Goal: Task Accomplishment & Management: Manage account settings

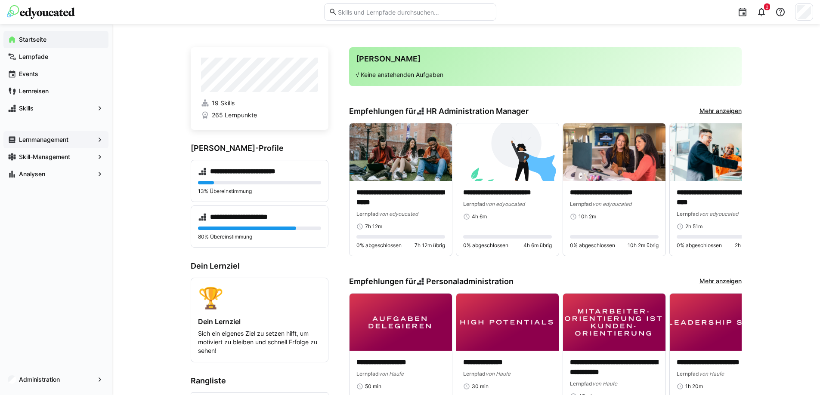
click at [0, 0] on app-navigation-label "Lernmanagement" at bounding box center [0, 0] width 0 height 0
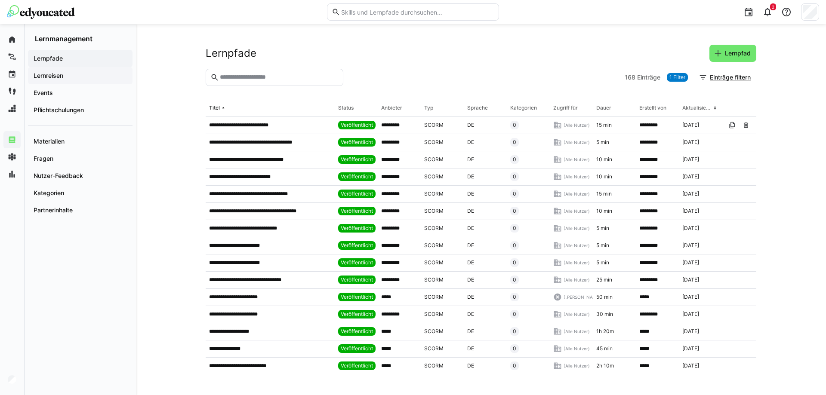
click at [0, 0] on app-navigation-label "Lernreisen" at bounding box center [0, 0] width 0 height 0
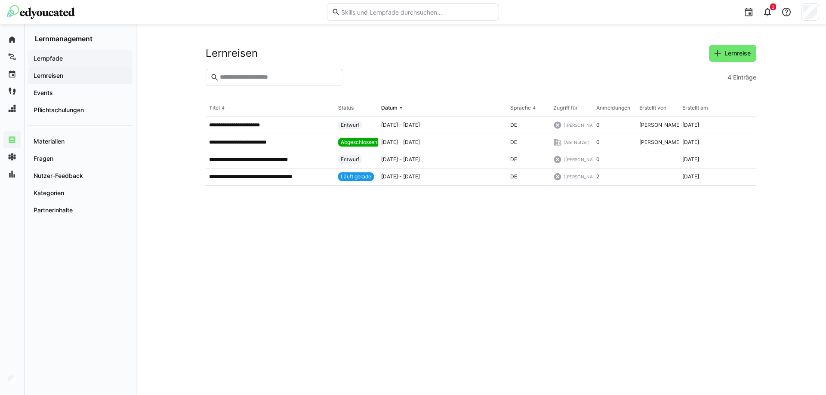
click at [0, 0] on app-navigation-label "Lernpfade" at bounding box center [0, 0] width 0 height 0
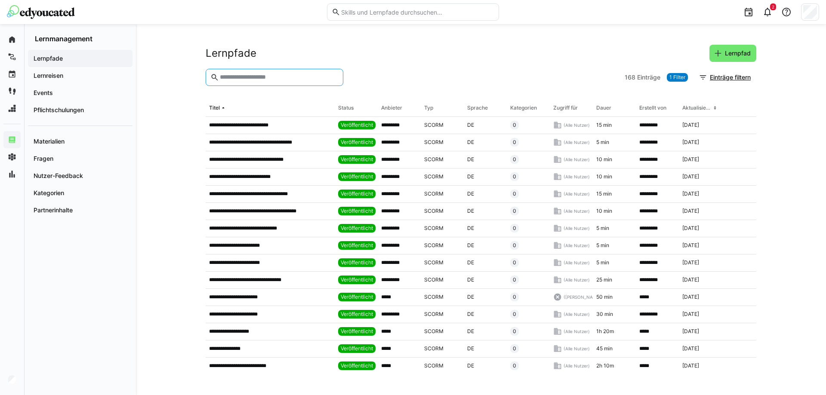
drag, startPoint x: 247, startPoint y: 79, endPoint x: 244, endPoint y: 75, distance: 5.2
click at [244, 75] on input "text" at bounding box center [279, 78] width 120 height 8
type input "*"
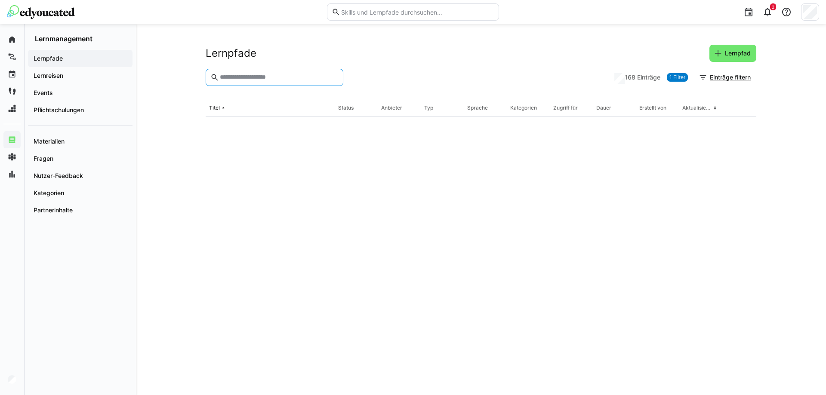
click at [51, 7] on img at bounding box center [41, 12] width 68 height 14
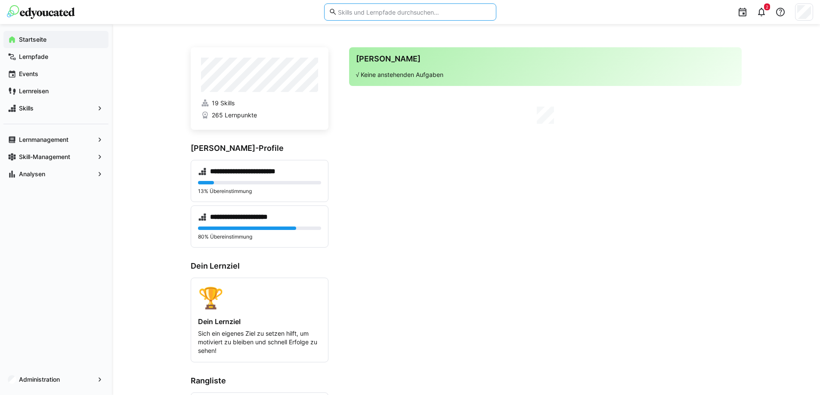
click at [366, 11] on input "text" at bounding box center [414, 12] width 154 height 8
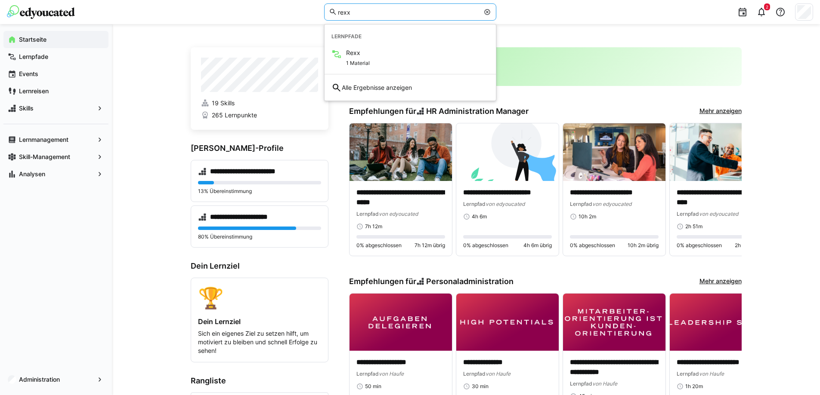
type input "rexx"
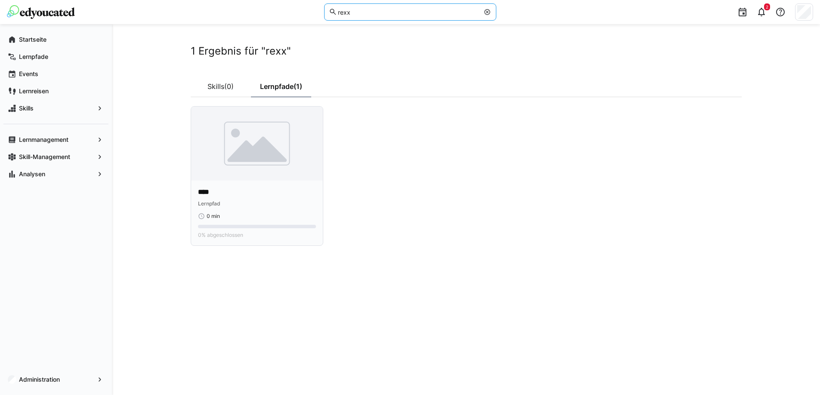
click at [239, 134] on img at bounding box center [257, 144] width 132 height 74
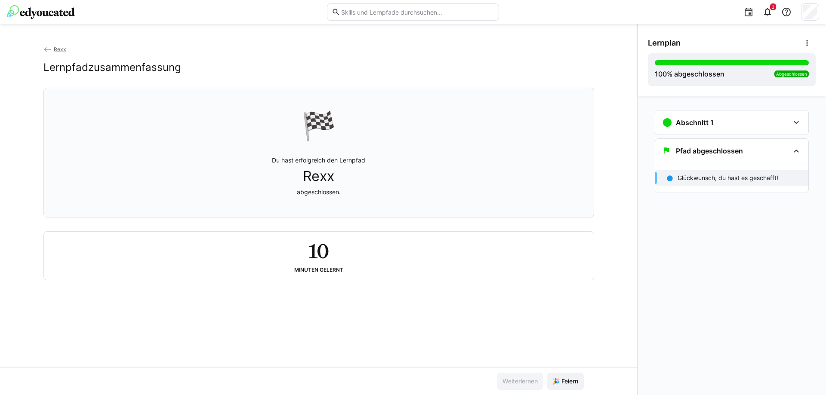
click at [47, 1] on div "2" at bounding box center [413, 12] width 813 height 24
drag, startPoint x: 39, startPoint y: 15, endPoint x: 30, endPoint y: 17, distance: 9.6
click at [39, 15] on img at bounding box center [41, 12] width 68 height 14
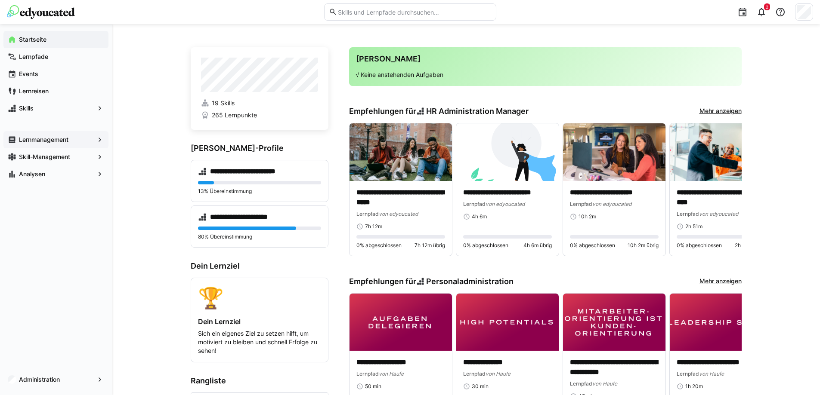
click at [42, 134] on div "Lernmanagement" at bounding box center [55, 139] width 105 height 17
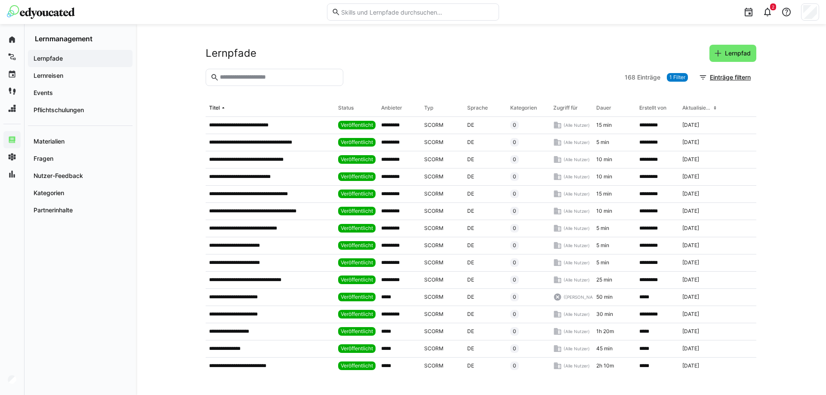
click at [253, 80] on input "text" at bounding box center [279, 78] width 120 height 8
click at [284, 71] on eds-input at bounding box center [275, 77] width 138 height 17
click at [276, 80] on input "text" at bounding box center [279, 78] width 120 height 8
type input "****"
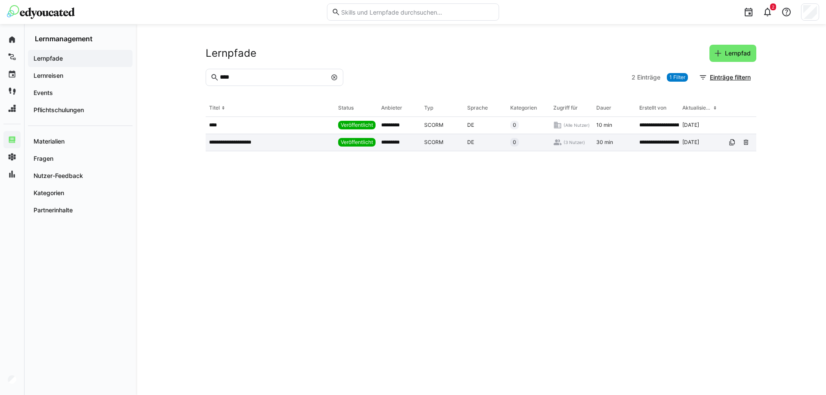
click at [272, 135] on div "**********" at bounding box center [270, 142] width 129 height 17
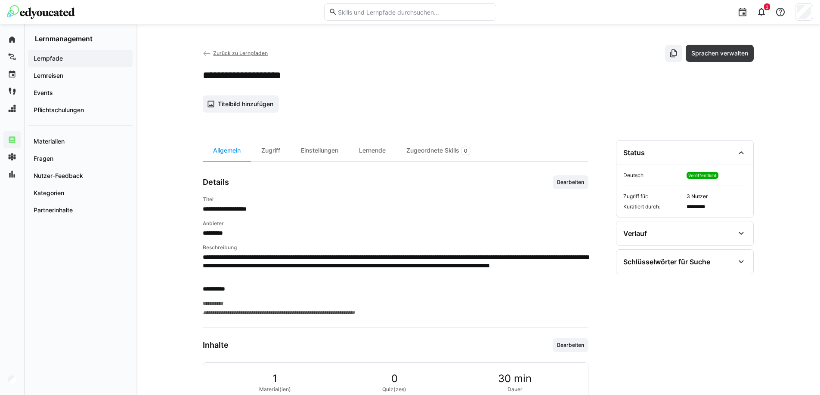
scroll to position [62, 0]
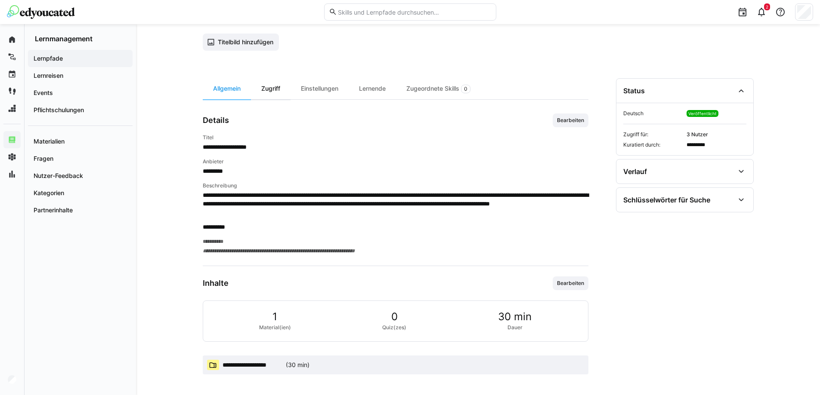
click at [264, 89] on div "Zugriff" at bounding box center [271, 88] width 40 height 21
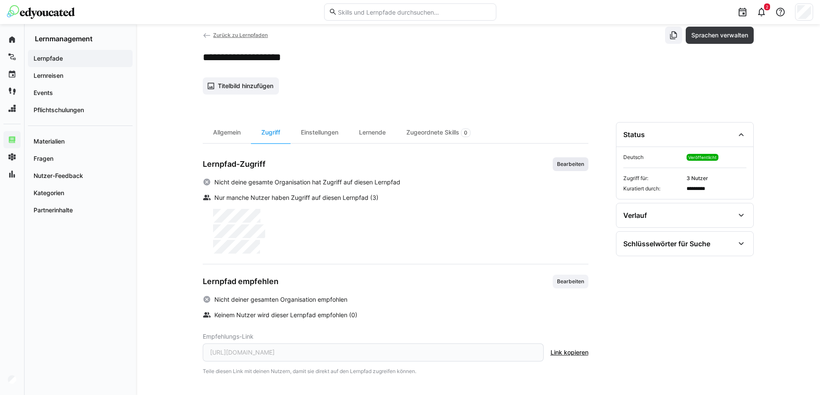
click at [567, 164] on span "Bearbeiten" at bounding box center [570, 164] width 29 height 7
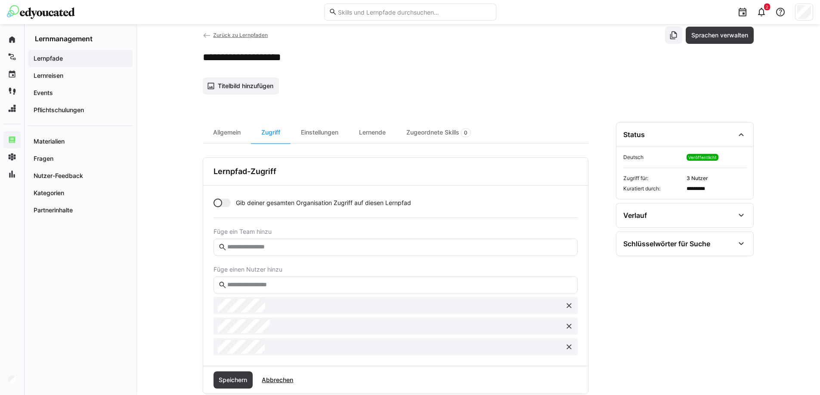
click at [263, 278] on eds-input at bounding box center [395, 285] width 364 height 17
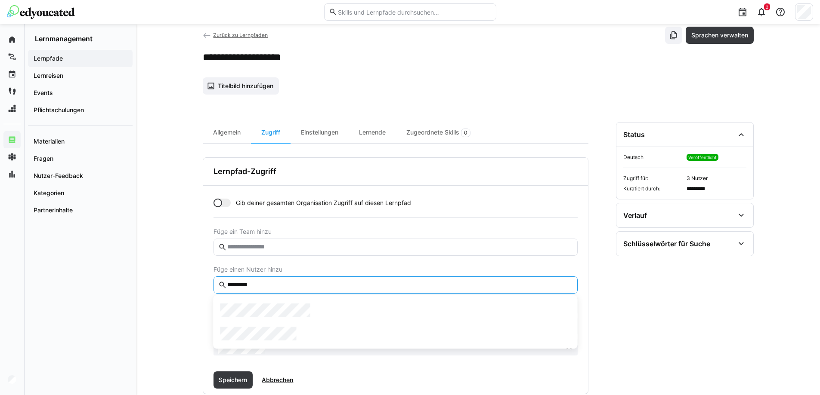
type input "*********"
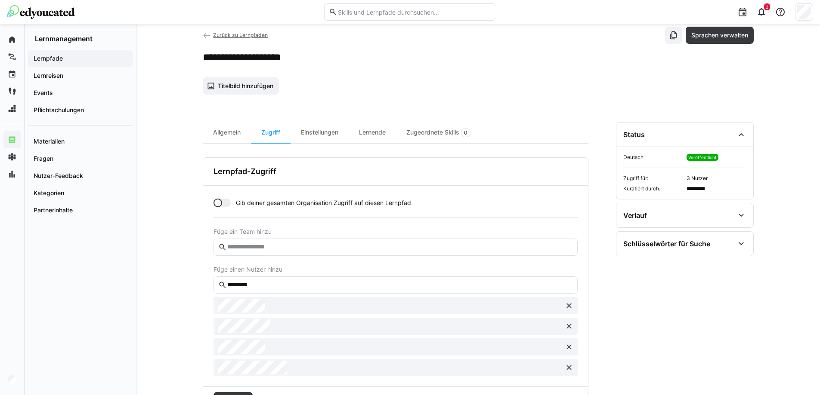
scroll to position [147, 0]
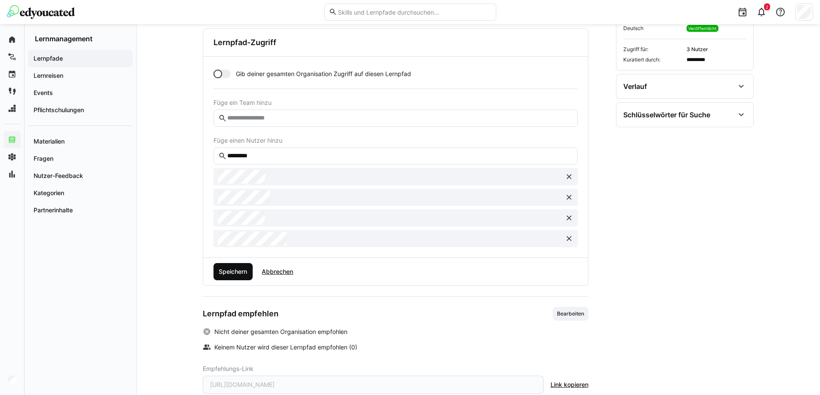
click at [221, 265] on span "Speichern" at bounding box center [233, 271] width 40 height 17
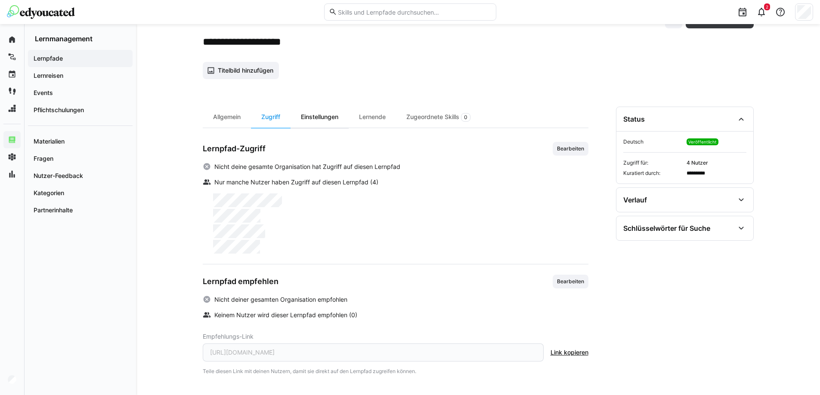
click at [318, 119] on div "Einstellungen" at bounding box center [319, 117] width 58 height 21
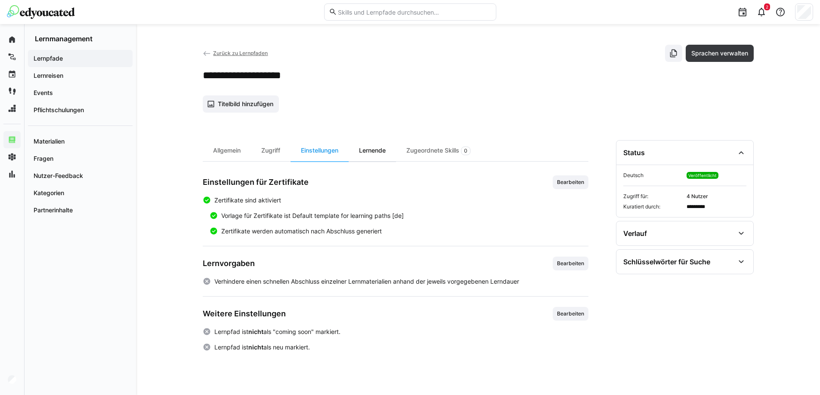
click at [377, 144] on div "Lernende" at bounding box center [372, 150] width 47 height 21
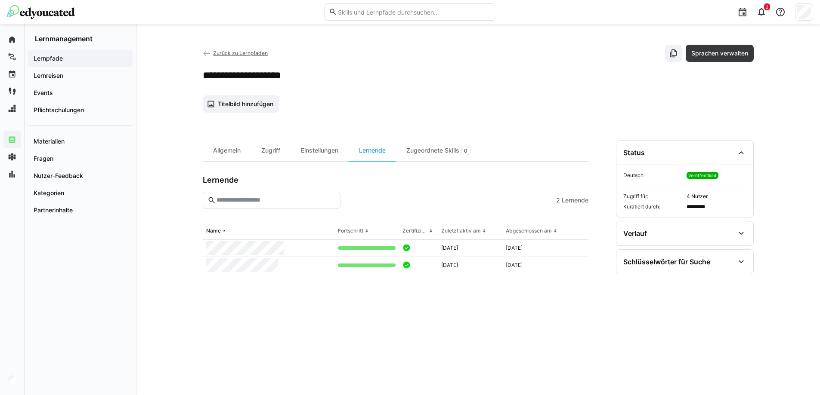
click at [42, 22] on div "2" at bounding box center [410, 12] width 806 height 24
click at [43, 20] on div "2" at bounding box center [410, 12] width 806 height 24
click at [47, 16] on img at bounding box center [41, 12] width 68 height 14
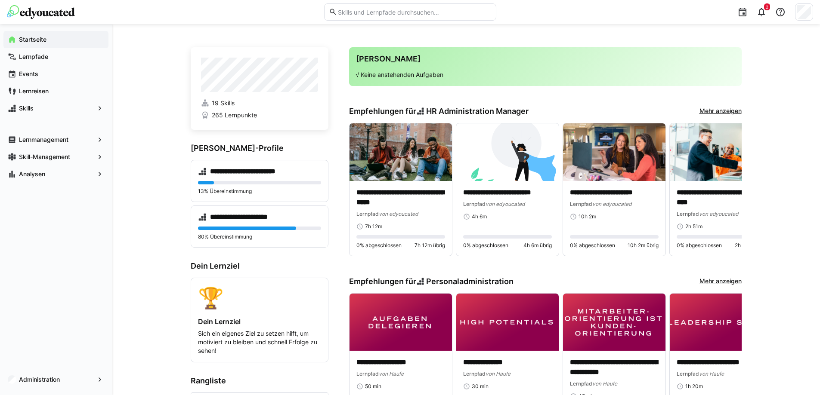
drag, startPoint x: 355, startPoint y: 3, endPoint x: 365, endPoint y: 2, distance: 9.6
click at [363, 3] on div at bounding box center [410, 12] width 172 height 24
click at [354, 13] on input "text" at bounding box center [414, 12] width 154 height 8
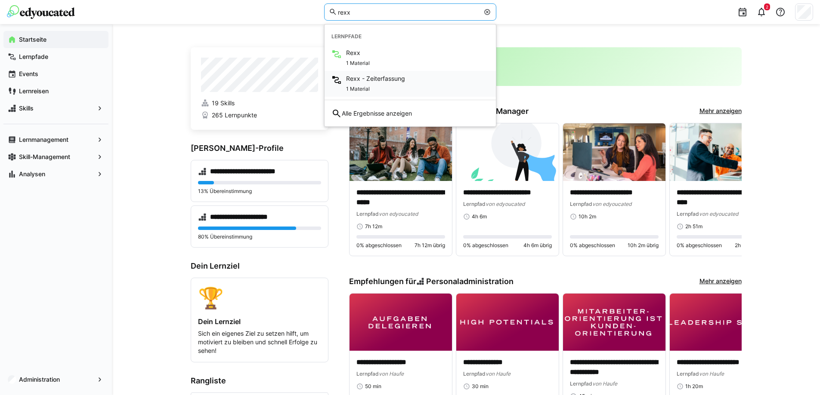
type input "rexx"
click at [364, 85] on div "1 Material" at bounding box center [375, 88] width 59 height 10
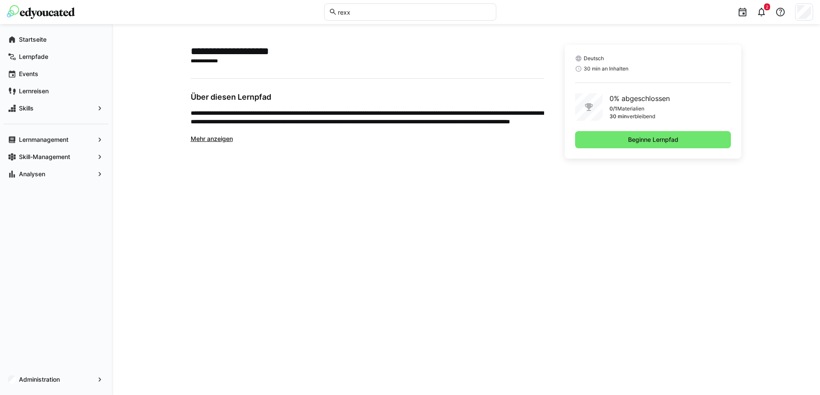
click at [214, 146] on div "**********" at bounding box center [367, 102] width 353 height 114
click at [220, 143] on app-truncated-text "**********" at bounding box center [367, 126] width 353 height 34
click at [221, 138] on span "Mehr anzeigen" at bounding box center [212, 138] width 42 height 7
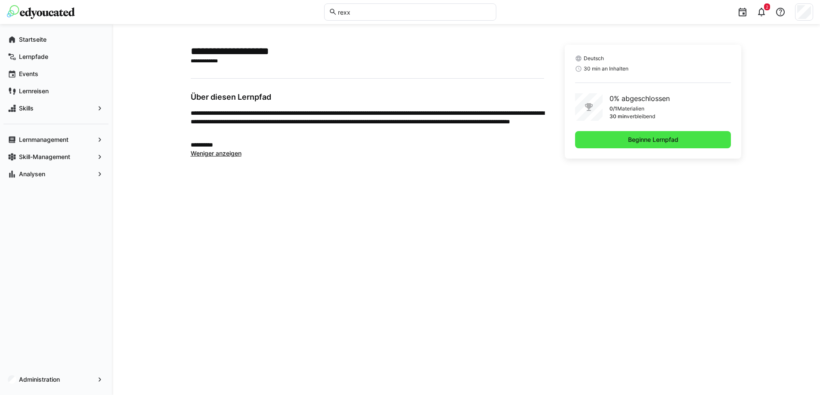
click at [623, 136] on span "Beginne Lernpfad" at bounding box center [653, 139] width 156 height 17
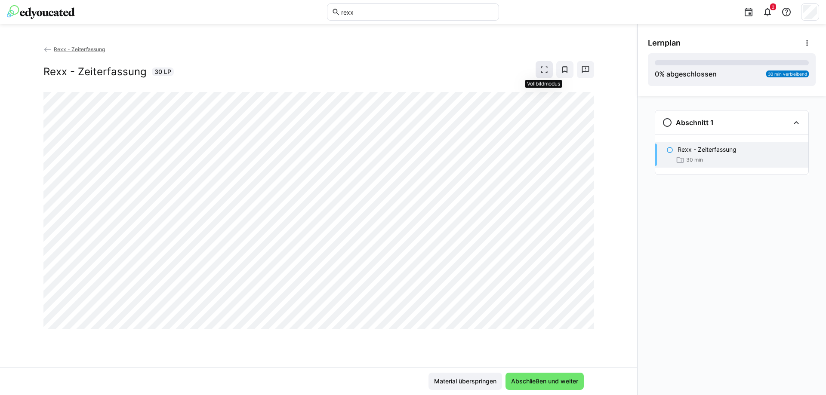
click at [545, 68] on eds-icon at bounding box center [544, 69] width 9 height 9
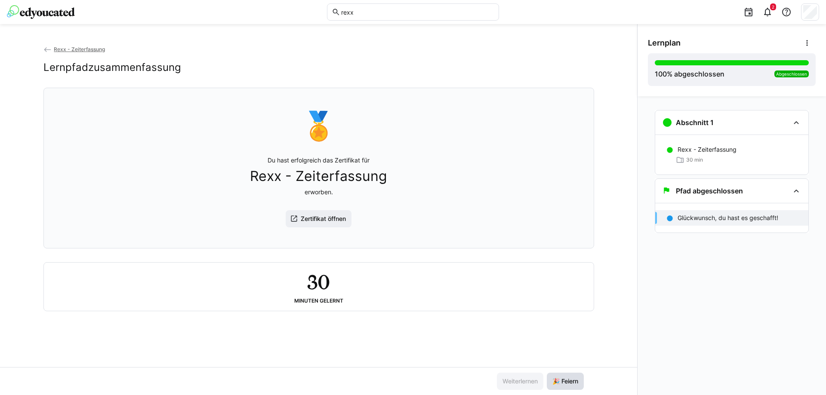
click at [571, 374] on span "🎉 Feiern" at bounding box center [565, 381] width 37 height 17
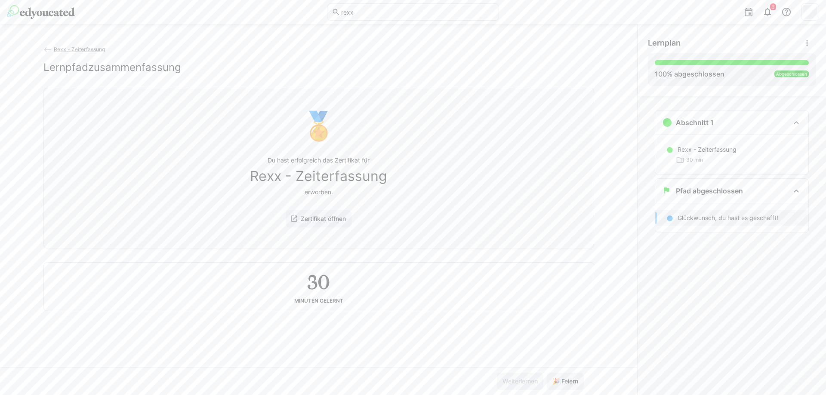
click at [76, 53] on app-back-navigation "Rexx - Zeiterfassung" at bounding box center [318, 49] width 551 height 9
click at [78, 52] on span "Rexx - Zeiterfassung" at bounding box center [79, 49] width 51 height 6
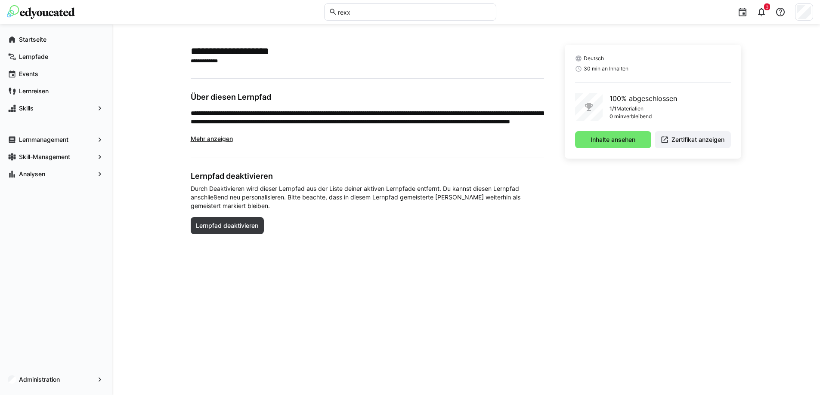
click at [48, 9] on img at bounding box center [41, 12] width 68 height 14
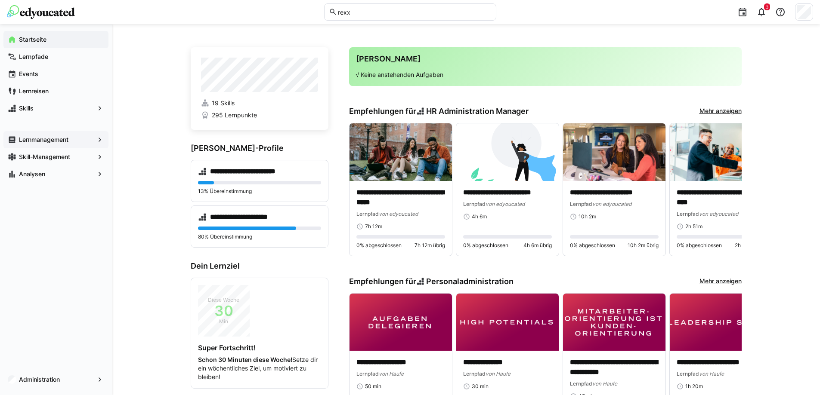
click at [44, 144] on span "Lernmanagement" at bounding box center [56, 140] width 77 height 9
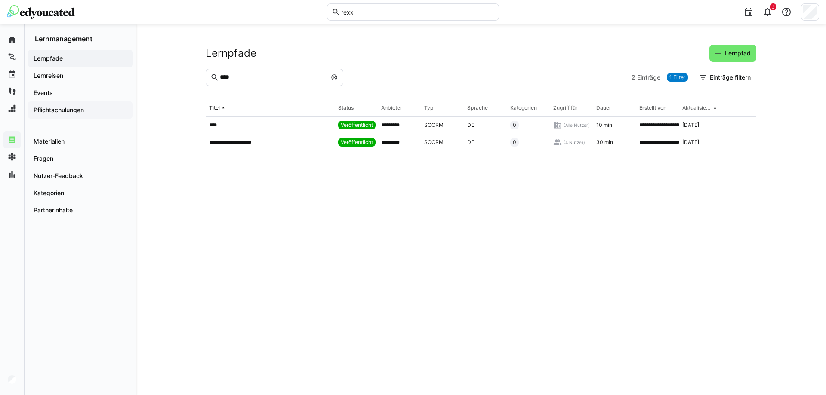
click at [0, 0] on app-navigation-label "Pflichtschulungen" at bounding box center [0, 0] width 0 height 0
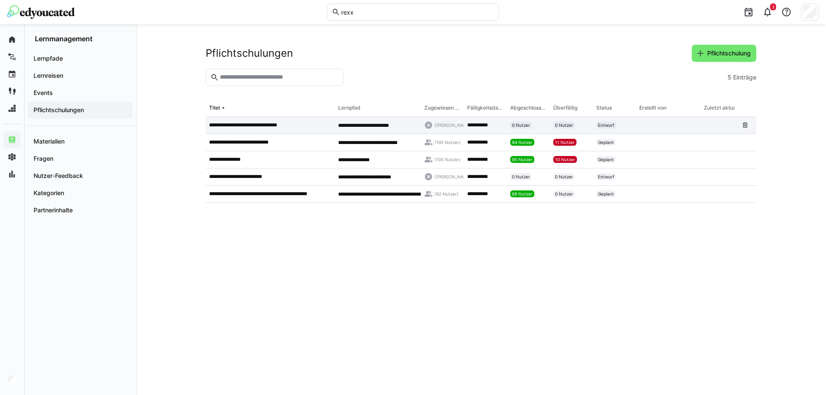
click at [272, 124] on p "**********" at bounding box center [252, 125] width 86 height 7
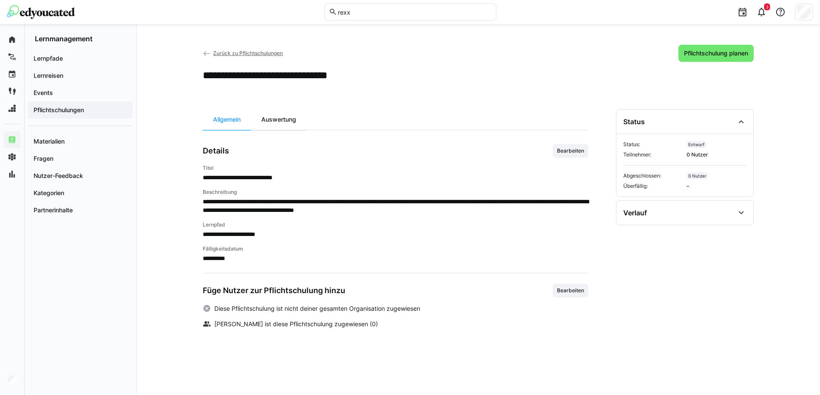
click at [274, 125] on div "Auswertung" at bounding box center [279, 119] width 56 height 21
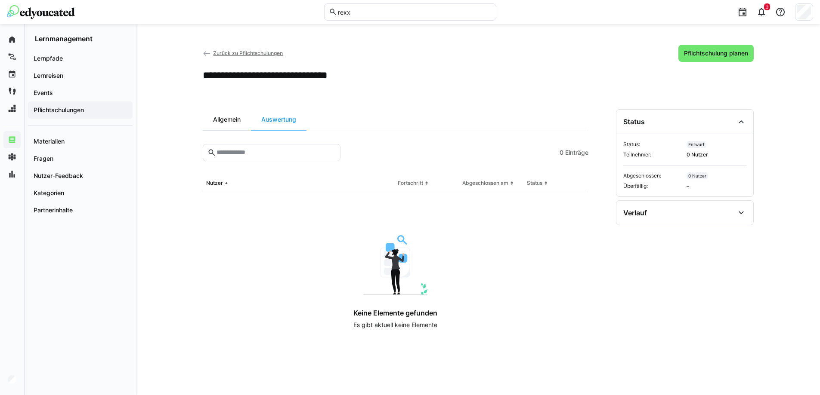
click at [240, 123] on div "Allgemein" at bounding box center [227, 119] width 48 height 21
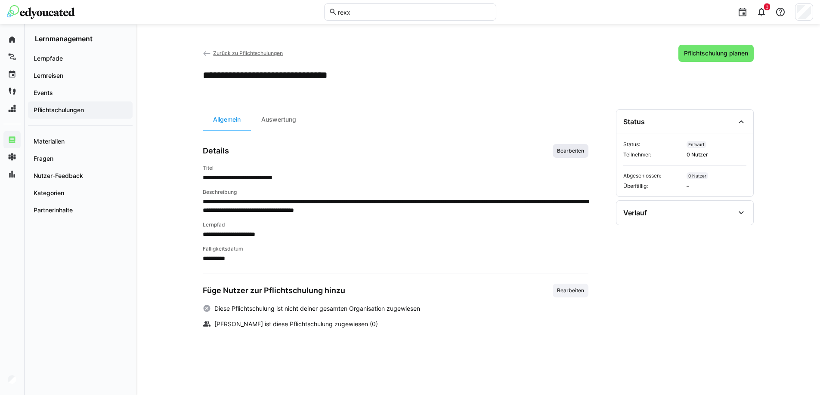
click at [567, 148] on span "Bearbeiten" at bounding box center [570, 151] width 29 height 7
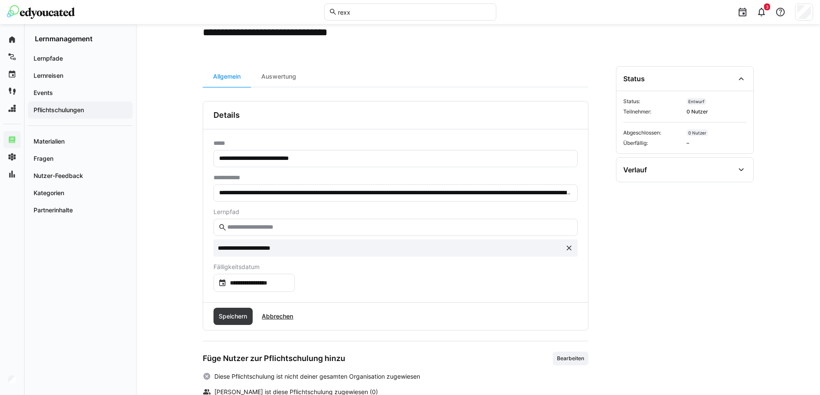
scroll to position [65, 0]
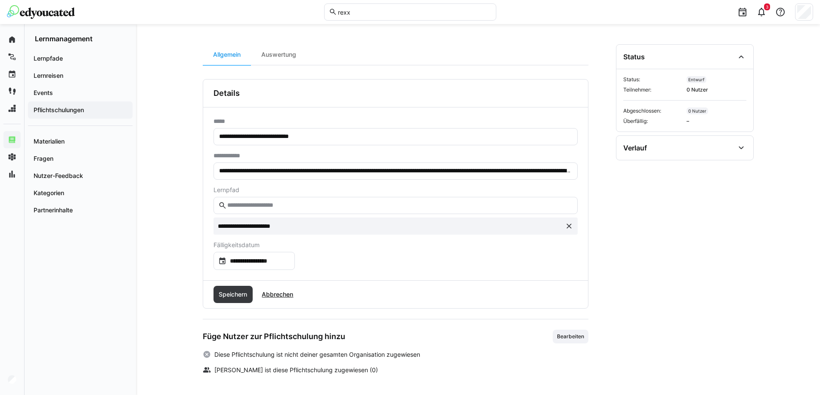
click at [292, 250] on div "**********" at bounding box center [395, 256] width 364 height 28
click at [290, 262] on input "**********" at bounding box center [258, 261] width 64 height 9
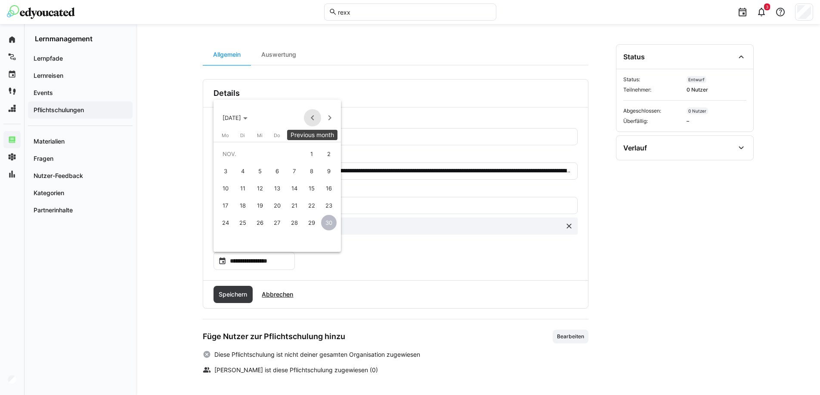
click at [312, 120] on span "Previous month" at bounding box center [312, 117] width 17 height 17
click at [295, 245] on span "31" at bounding box center [294, 239] width 15 height 15
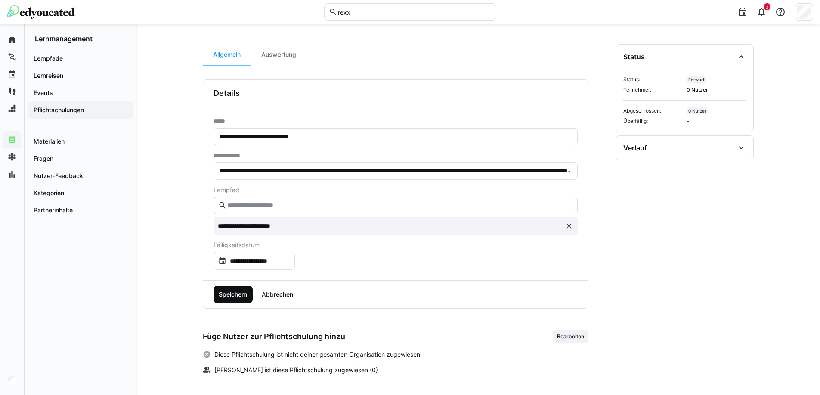
click at [221, 293] on span "Speichern" at bounding box center [232, 294] width 31 height 9
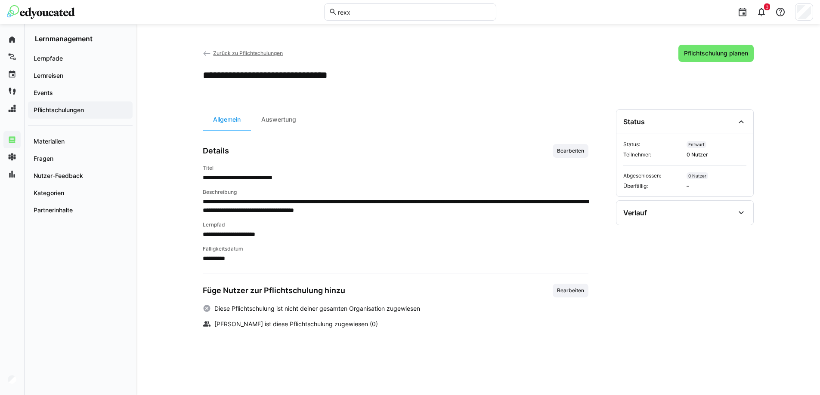
scroll to position [0, 0]
click at [277, 114] on div "Auswertung" at bounding box center [279, 119] width 56 height 21
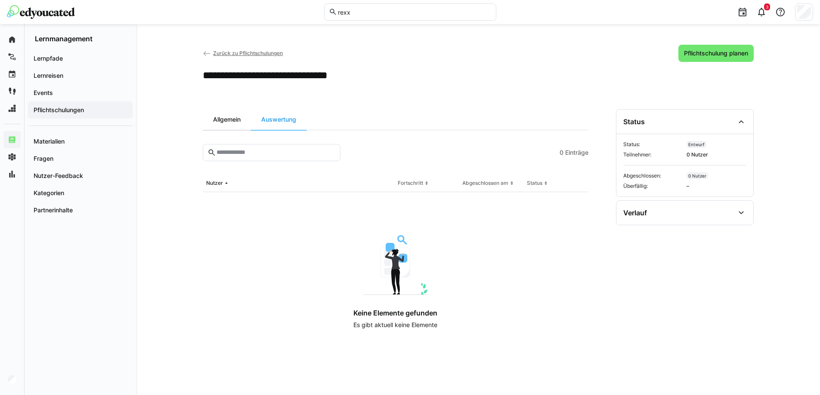
click at [218, 121] on div "Allgemein" at bounding box center [227, 119] width 48 height 21
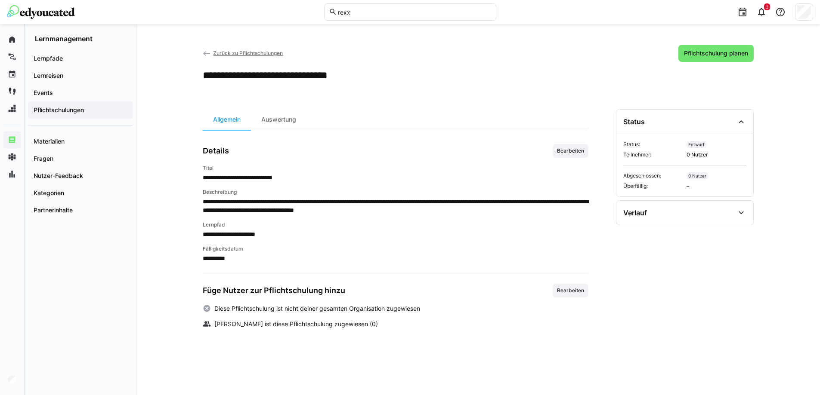
click at [228, 55] on span "Zurück zu Pflichtschulungen" at bounding box center [248, 53] width 70 height 6
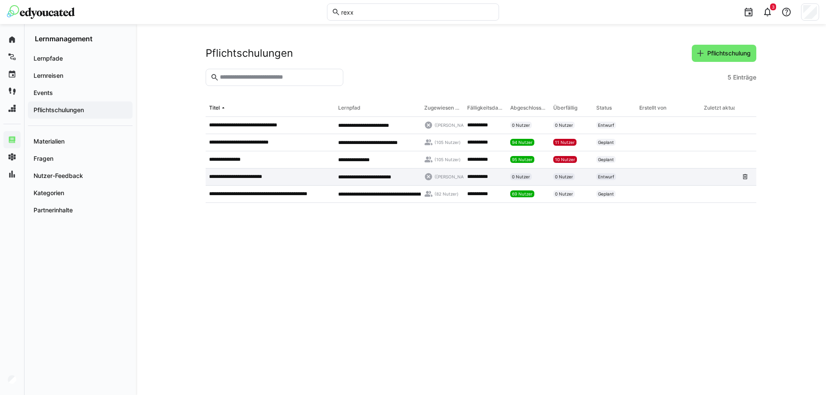
click at [291, 180] on app-table-first-column "**********" at bounding box center [270, 176] width 122 height 7
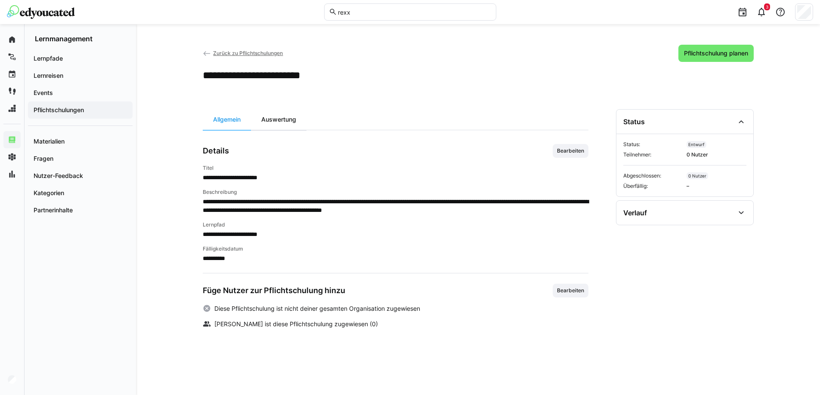
click at [290, 125] on div "Auswertung" at bounding box center [279, 119] width 56 height 21
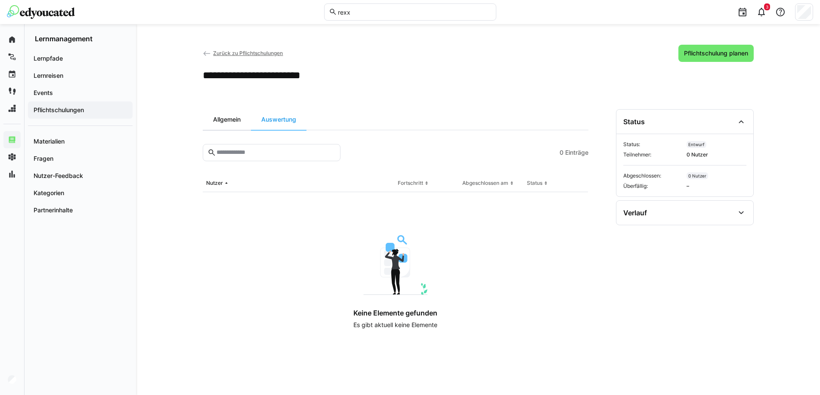
click at [249, 125] on div "Allgemein" at bounding box center [227, 119] width 48 height 21
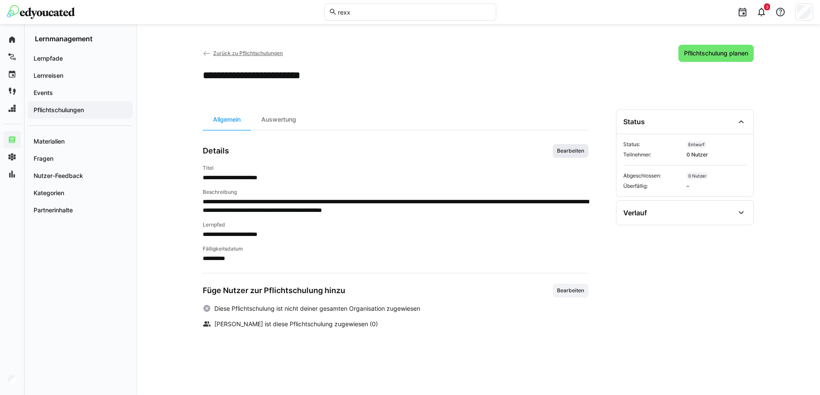
click at [561, 149] on span "Bearbeiten" at bounding box center [570, 151] width 29 height 7
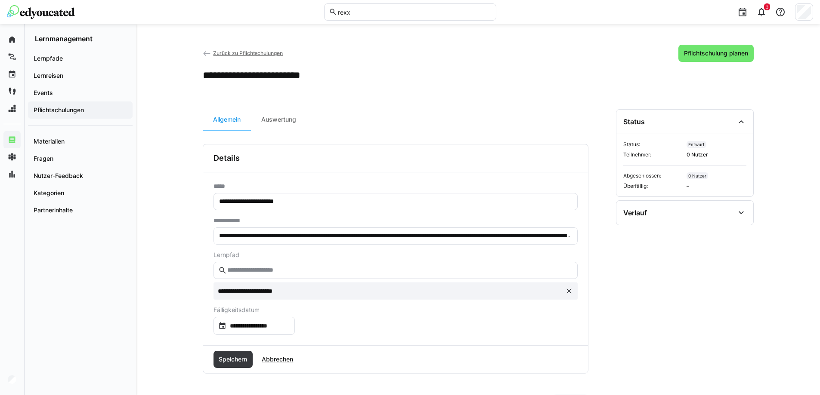
scroll to position [65, 0]
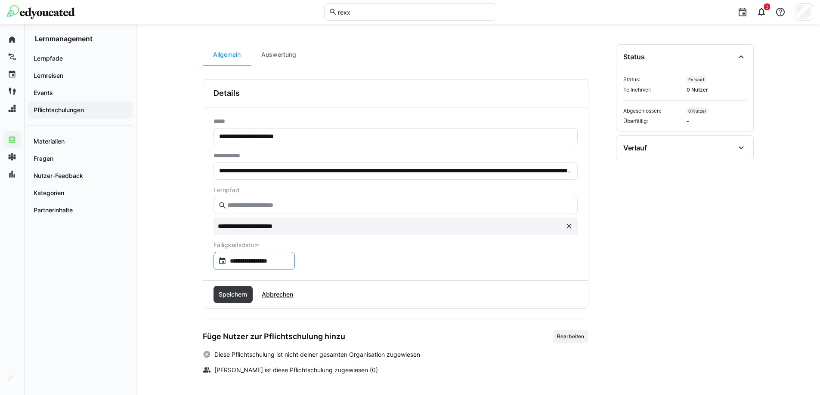
click at [259, 261] on input "**********" at bounding box center [258, 261] width 64 height 9
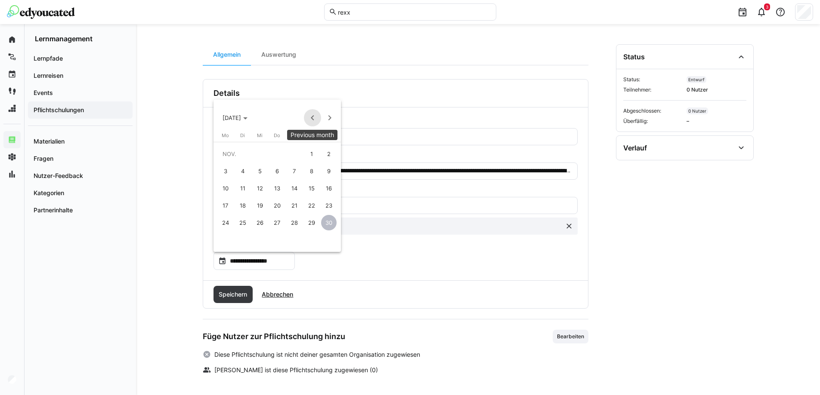
click at [309, 120] on span "Previous month" at bounding box center [312, 117] width 17 height 17
click at [289, 241] on span "31" at bounding box center [294, 239] width 15 height 15
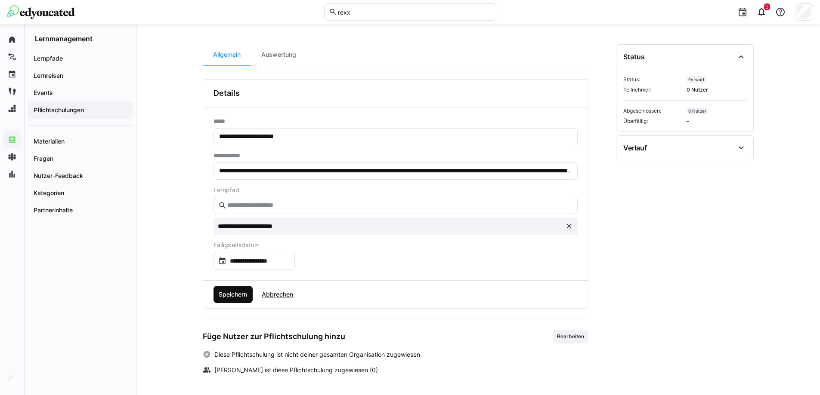
click at [231, 295] on span "Speichern" at bounding box center [232, 294] width 31 height 9
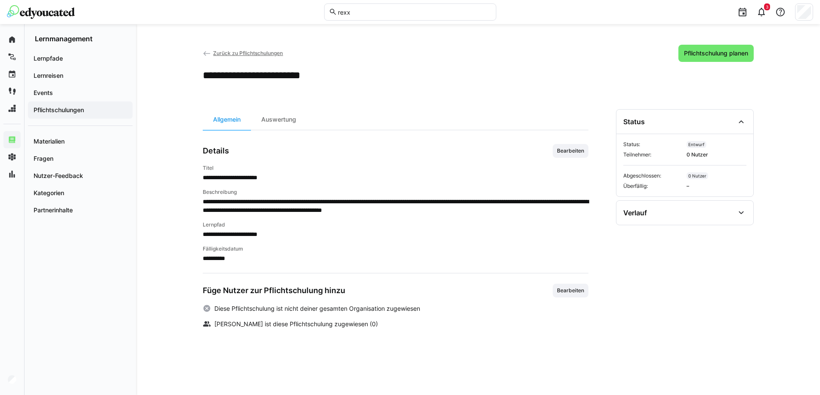
click at [233, 50] on span "Zurück zu Pflichtschulungen" at bounding box center [248, 53] width 70 height 6
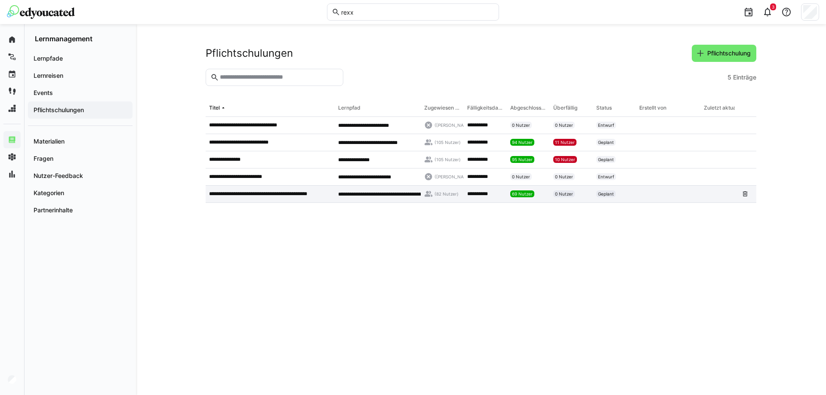
click at [544, 198] on div "69 Nutzer" at bounding box center [528, 194] width 43 height 17
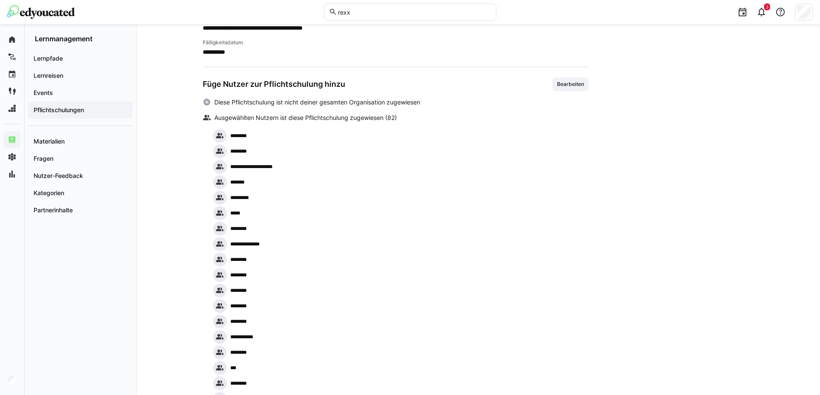
scroll to position [43, 0]
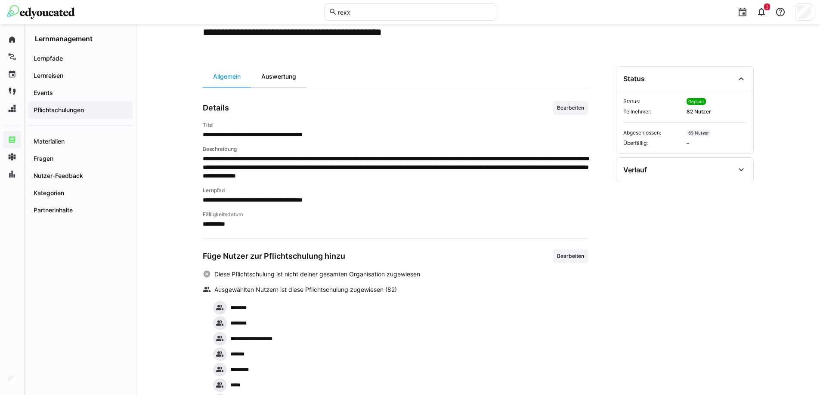
click at [281, 77] on div "Auswertung" at bounding box center [279, 76] width 56 height 21
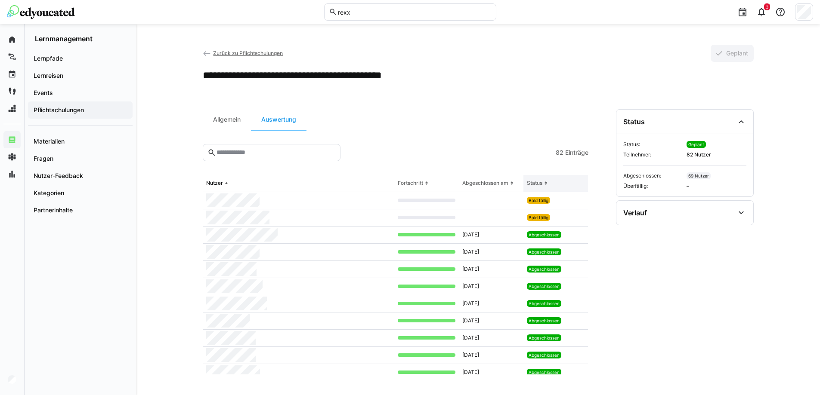
click at [531, 183] on div "Status" at bounding box center [534, 183] width 15 height 7
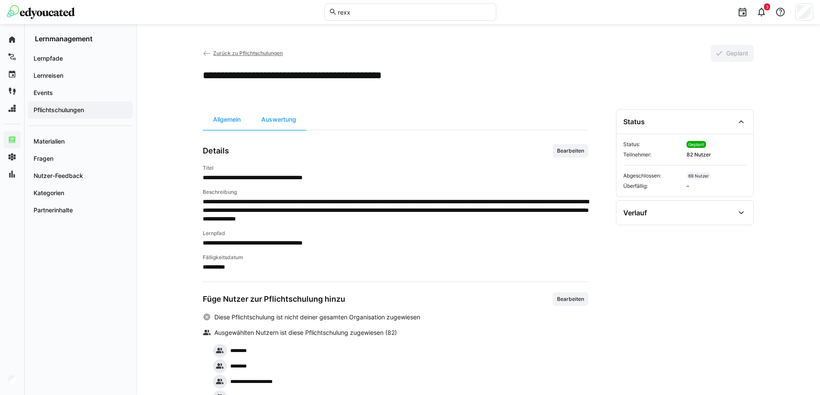
click at [233, 60] on div "Zurück zu Pflichtschulungen Geplant" at bounding box center [478, 53] width 551 height 17
click at [240, 55] on span "Zurück zu Pflichtschulungen" at bounding box center [248, 53] width 70 height 6
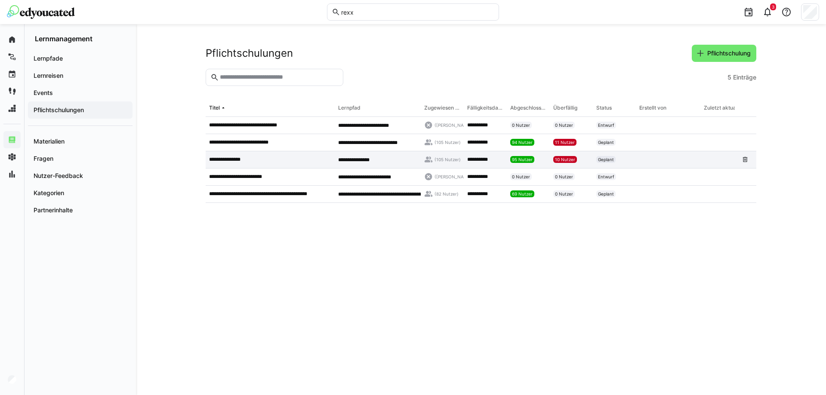
click at [395, 158] on div "**********" at bounding box center [378, 159] width 86 height 17
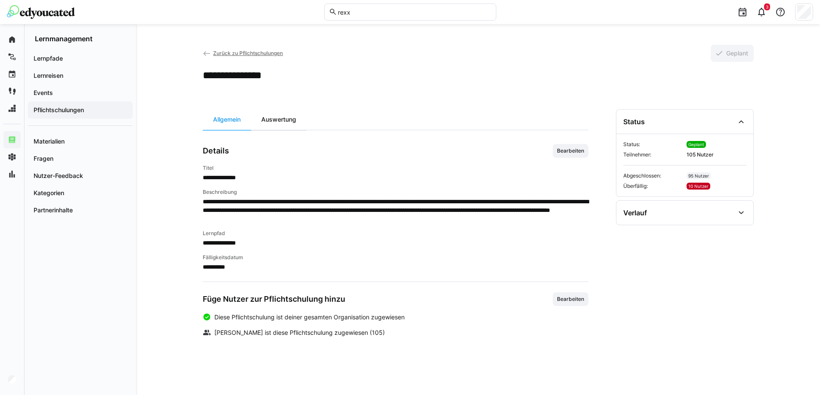
click at [286, 124] on div "Auswertung" at bounding box center [279, 119] width 56 height 21
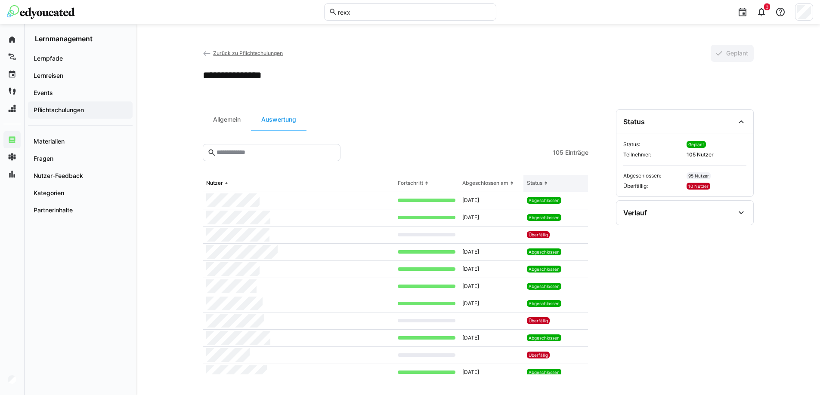
click at [531, 184] on div "Status" at bounding box center [534, 183] width 15 height 7
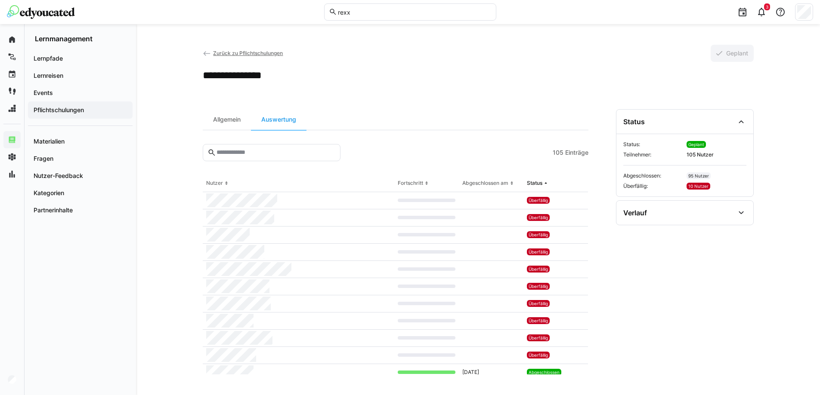
click at [31, 8] on img at bounding box center [41, 12] width 68 height 14
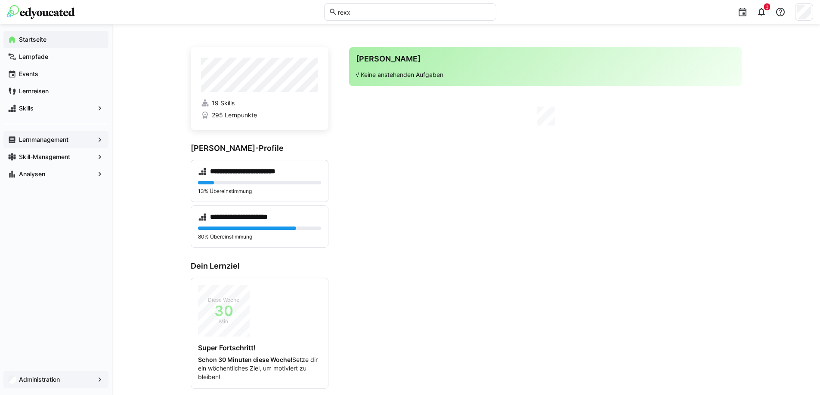
click at [75, 384] on div "Administration" at bounding box center [55, 379] width 105 height 17
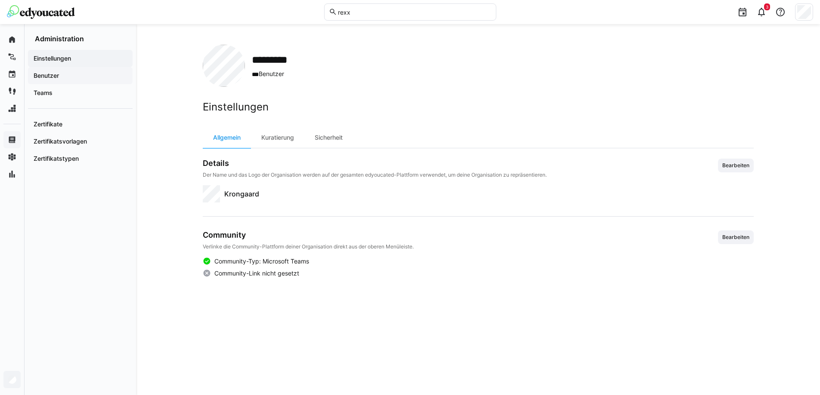
click at [0, 0] on app-navigation-label "Benutzer" at bounding box center [0, 0] width 0 height 0
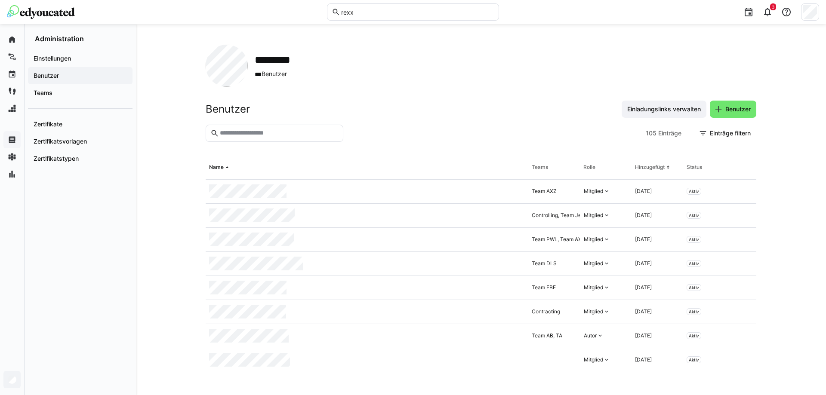
click at [306, 138] on eds-input at bounding box center [275, 133] width 138 height 17
click at [305, 134] on input "text" at bounding box center [279, 134] width 120 height 8
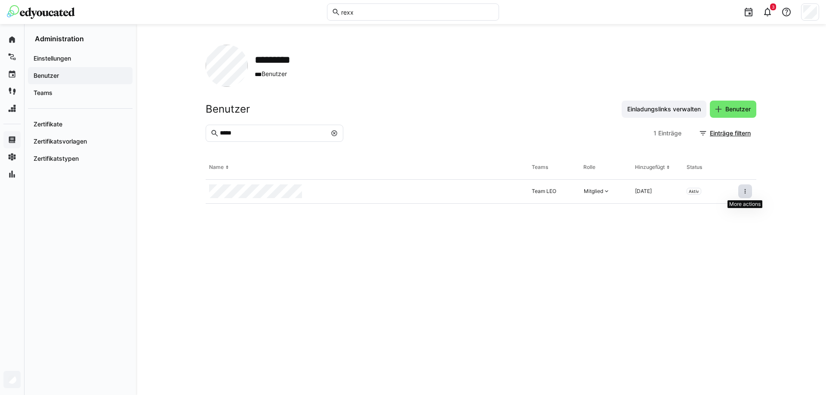
click at [746, 191] on eds-icon at bounding box center [745, 191] width 7 height 7
click at [705, 231] on div "Benutzer aus Organisation entfernen" at bounding box center [701, 229] width 90 height 7
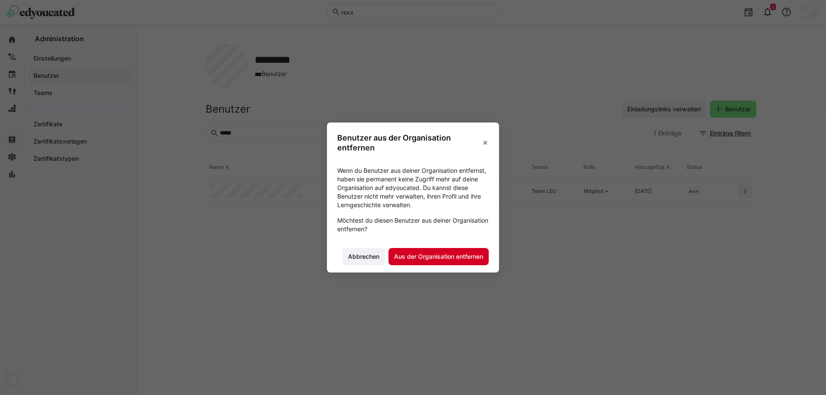
click at [430, 258] on span "Aus der Organisation entfernen" at bounding box center [439, 257] width 92 height 9
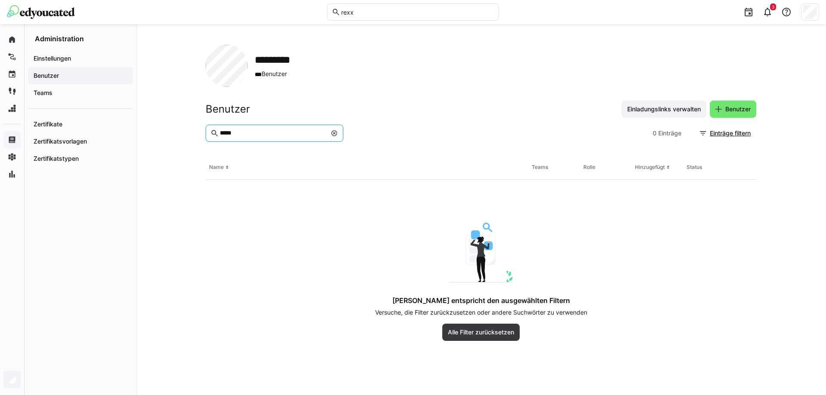
drag, startPoint x: 246, startPoint y: 133, endPoint x: 143, endPoint y: 133, distance: 102.9
click at [143, 133] on div "********* *** Benutzer Benutzer Einladungslinks verwalten Benutzer ***** 0 Eint…" at bounding box center [481, 209] width 690 height 371
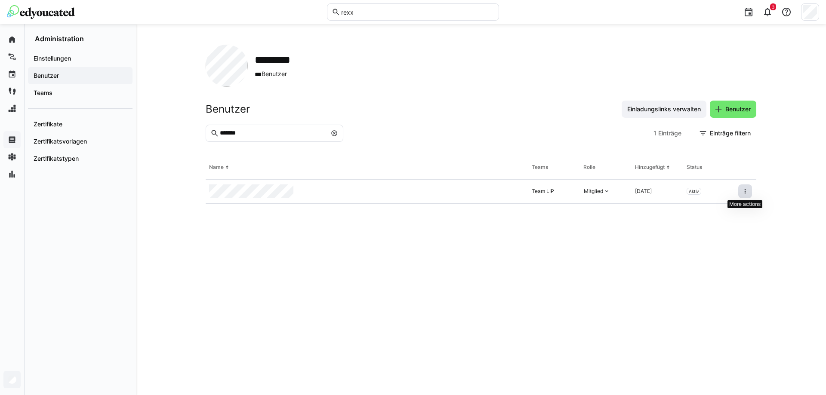
click at [744, 187] on span at bounding box center [745, 192] width 14 height 14
click at [741, 193] on span at bounding box center [745, 192] width 14 height 14
click at [701, 232] on div "Benutzer aus Organisation entfernen" at bounding box center [701, 229] width 90 height 7
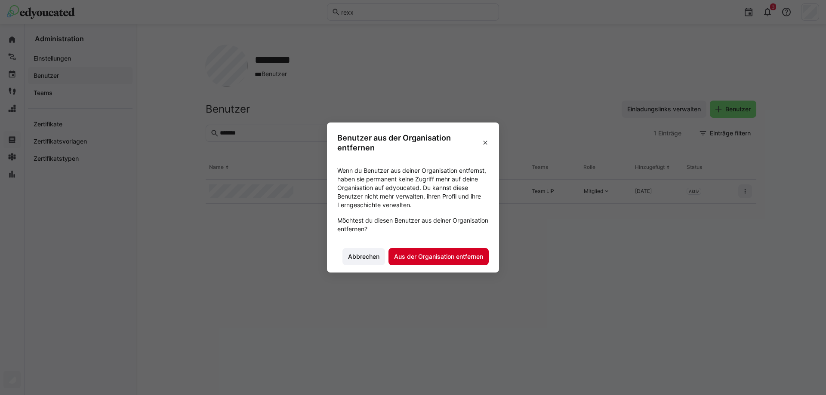
click at [401, 263] on span "Aus der Organisation entfernen" at bounding box center [439, 256] width 100 height 17
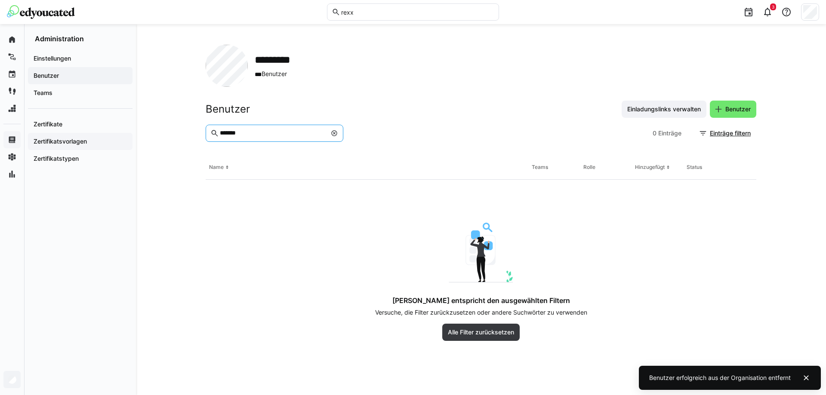
drag, startPoint x: 245, startPoint y: 134, endPoint x: 88, endPoint y: 133, distance: 157.5
click at [88, 133] on div "Startseite Lernpfade Events Lernreisen Skills Lernmanagement Skill-Management A…" at bounding box center [413, 209] width 826 height 371
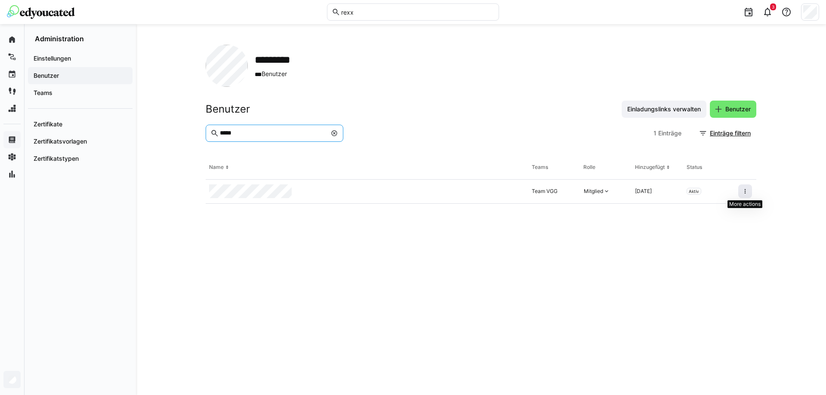
click at [742, 192] on eds-icon at bounding box center [745, 191] width 7 height 7
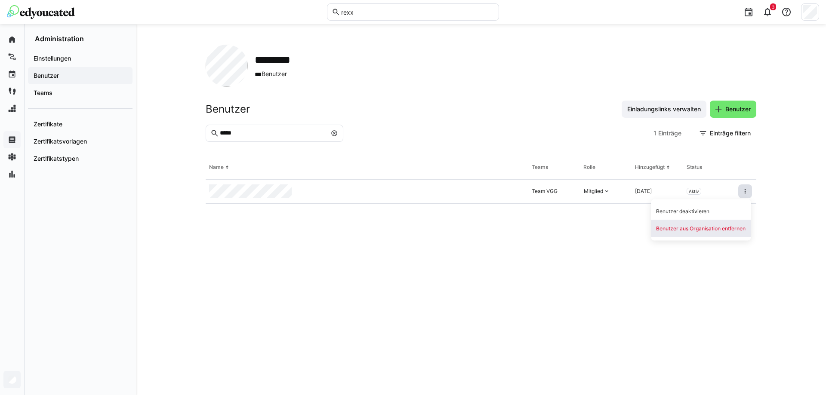
click at [706, 223] on div "Benutzer aus Organisation entfernen" at bounding box center [701, 228] width 100 height 17
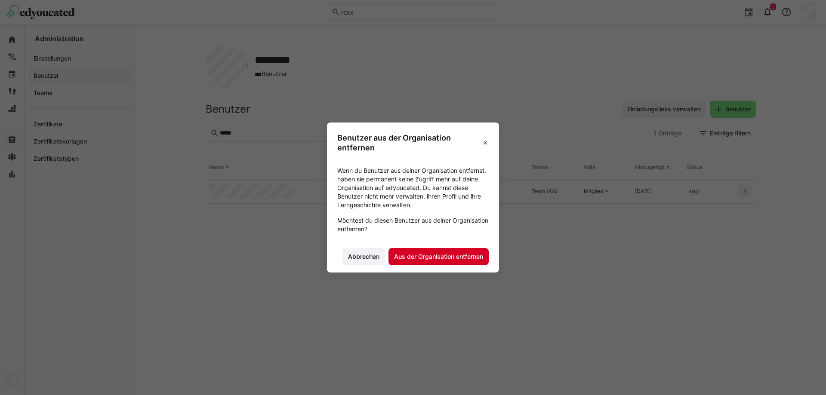
click at [417, 262] on span "Aus der Organisation entfernen" at bounding box center [439, 256] width 100 height 17
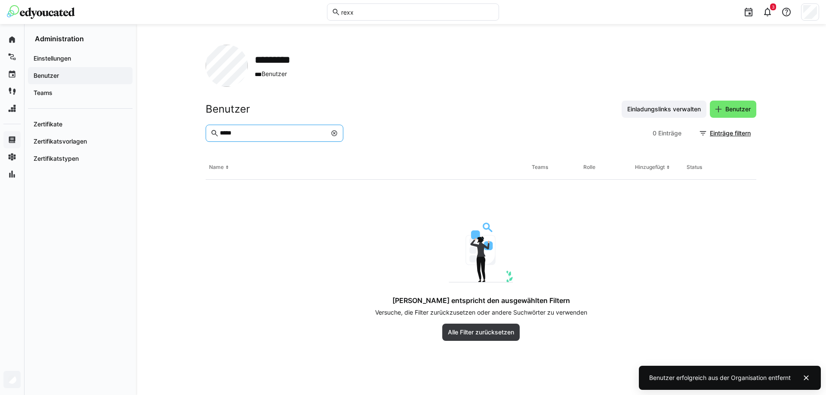
click at [244, 137] on input "*****" at bounding box center [273, 134] width 108 height 8
drag, startPoint x: 247, startPoint y: 136, endPoint x: 173, endPoint y: 132, distance: 73.7
click at [173, 132] on div "********* *** Benutzer Benutzer Einladungslinks verwalten Benutzer ***** 0 Eint…" at bounding box center [481, 209] width 690 height 371
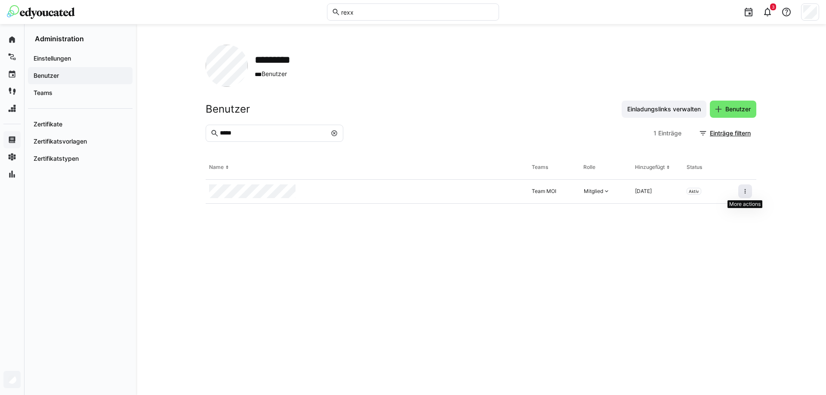
click at [742, 194] on eds-icon at bounding box center [745, 191] width 7 height 7
click at [704, 227] on div "Benutzer aus Organisation entfernen" at bounding box center [701, 229] width 90 height 7
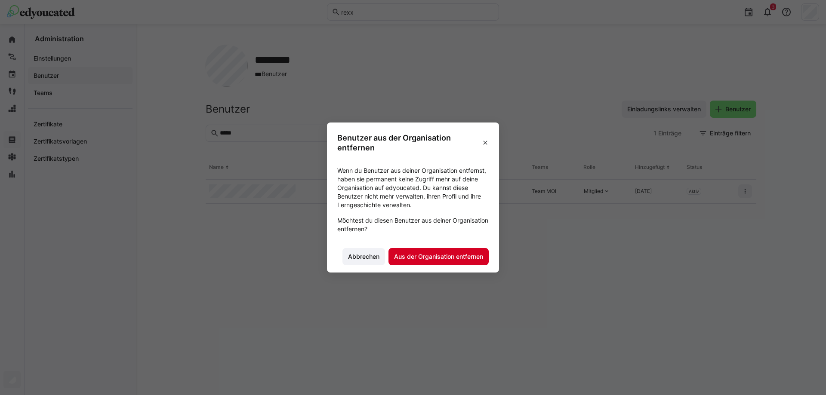
click at [429, 256] on span "Aus der Organisation entfernen" at bounding box center [439, 257] width 92 height 9
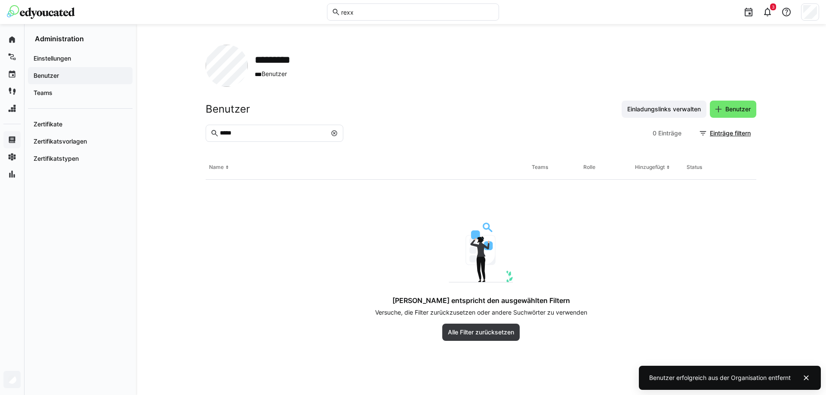
click at [253, 132] on input "*****" at bounding box center [273, 134] width 108 height 8
drag, startPoint x: 253, startPoint y: 132, endPoint x: -5, endPoint y: 124, distance: 257.9
click at [0, 124] on html "rexx 3 Startseite Lernpfade Events Lernreisen Skills Lernmanagement Skill-Manag…" at bounding box center [413, 197] width 826 height 395
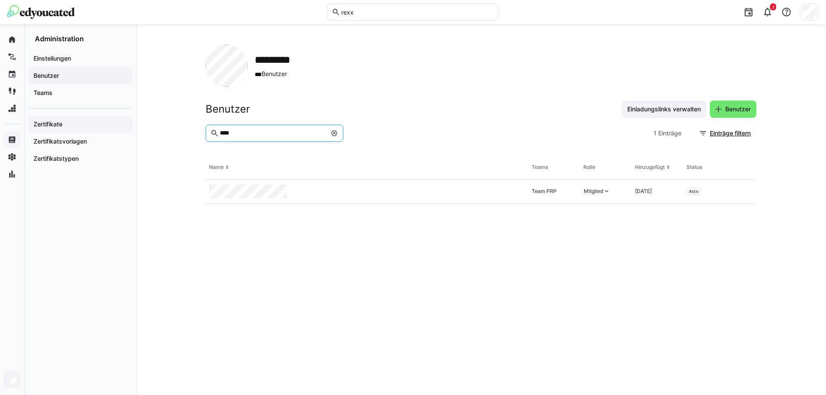
drag, startPoint x: 258, startPoint y: 135, endPoint x: 104, endPoint y: 125, distance: 154.4
click at [104, 125] on div "Startseite Lernpfade Events Lernreisen Skills Lernmanagement Skill-Management A…" at bounding box center [413, 209] width 826 height 371
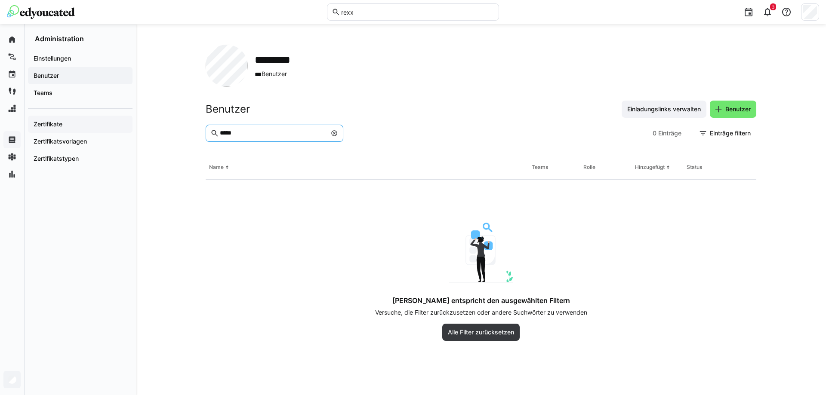
drag, startPoint x: 247, startPoint y: 132, endPoint x: 48, endPoint y: 126, distance: 198.9
click at [49, 126] on div "Startseite Lernpfade Events Lernreisen Skills Lernmanagement Skill-Management A…" at bounding box center [413, 209] width 826 height 371
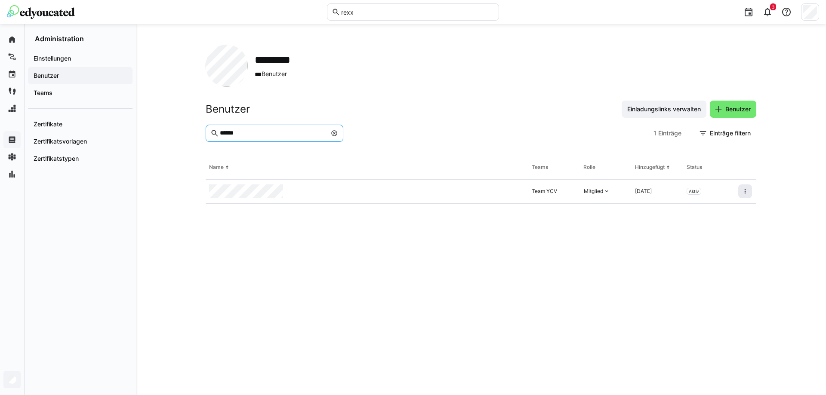
click at [742, 192] on eds-icon at bounding box center [745, 191] width 7 height 7
click at [694, 229] on div "Benutzer aus Organisation entfernen" at bounding box center [701, 229] width 90 height 7
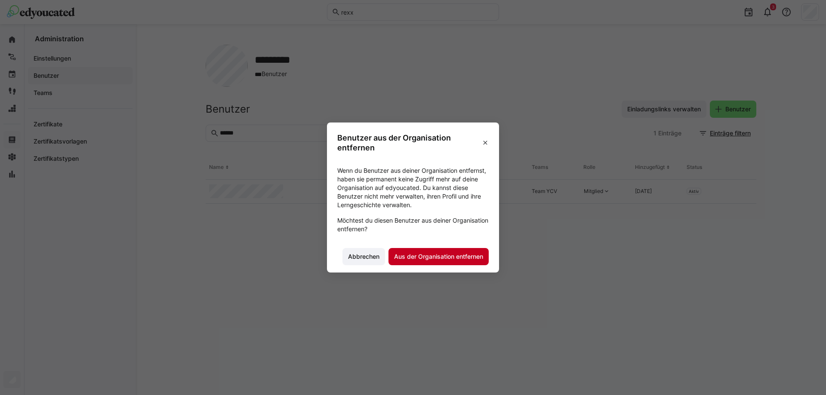
click at [428, 254] on span "Aus der Organisation entfernen" at bounding box center [439, 257] width 92 height 9
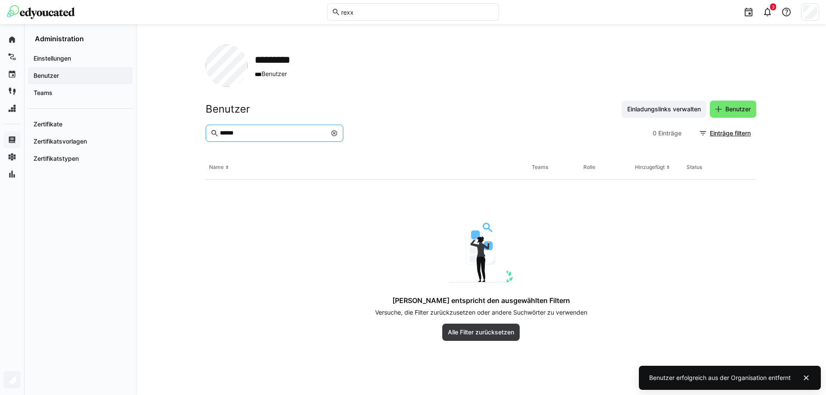
drag, startPoint x: 248, startPoint y: 130, endPoint x: 96, endPoint y: 103, distance: 154.3
click at [96, 103] on div "Startseite Lernpfade Events Lernreisen Skills Lernmanagement Skill-Management A…" at bounding box center [413, 209] width 826 height 371
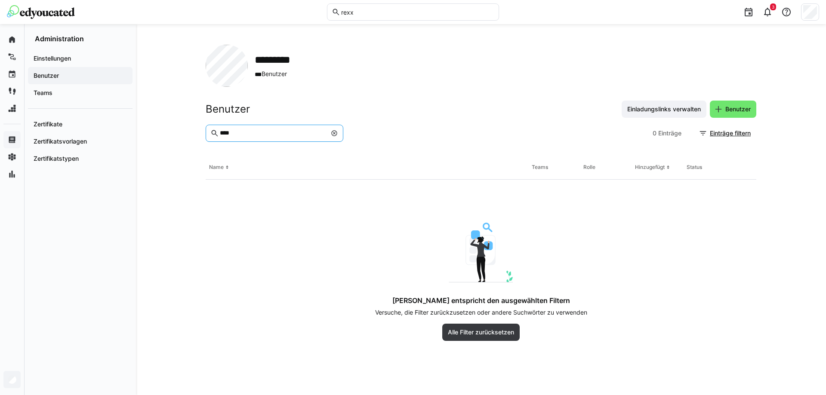
click at [241, 138] on eds-input "****" at bounding box center [275, 133] width 138 height 17
drag, startPoint x: 247, startPoint y: 134, endPoint x: 147, endPoint y: 124, distance: 100.3
click at [147, 124] on div "********* *** Benutzer Benutzer Einladungslinks verwalten Benutzer **** 0 Eintr…" at bounding box center [481, 209] width 690 height 371
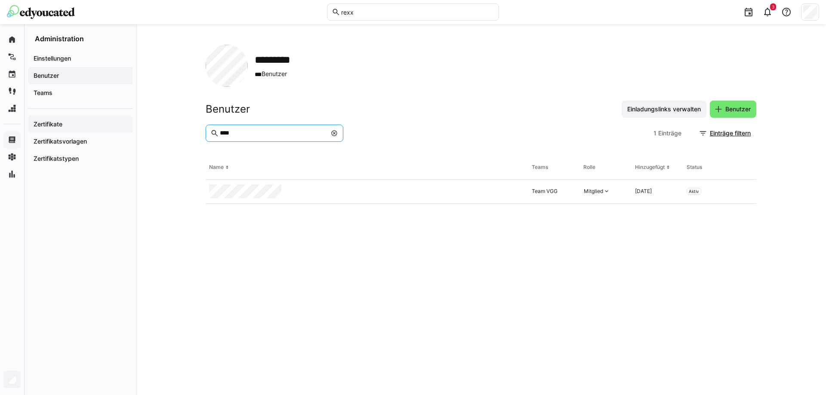
drag, startPoint x: 243, startPoint y: 134, endPoint x: 99, endPoint y: 130, distance: 143.8
click at [99, 130] on div "Startseite Lernpfade Events Lernreisen Skills Lernmanagement Skill-Management A…" at bounding box center [413, 209] width 826 height 371
click at [744, 192] on eds-icon at bounding box center [745, 191] width 7 height 7
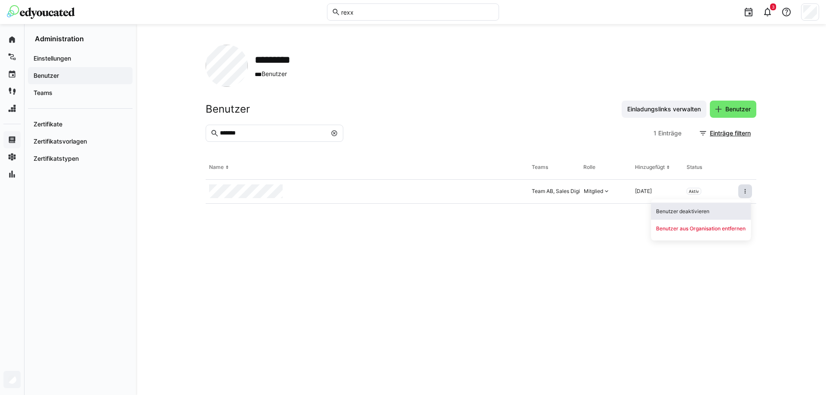
click at [695, 209] on div "Benutzer deaktivieren" at bounding box center [701, 211] width 90 height 7
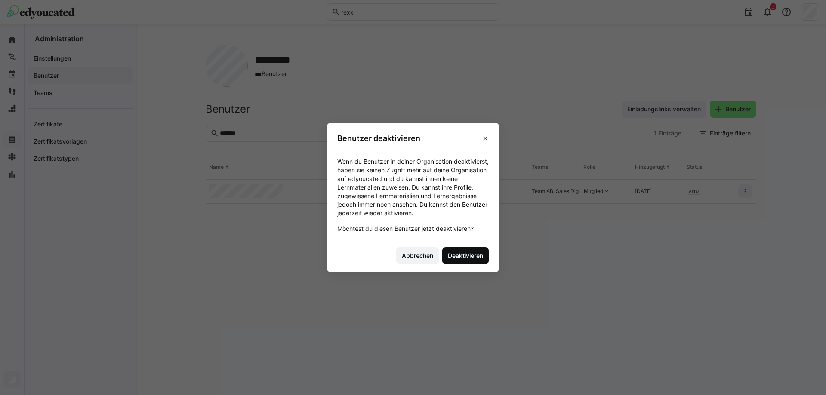
click at [457, 260] on span "Deaktivieren" at bounding box center [466, 256] width 38 height 9
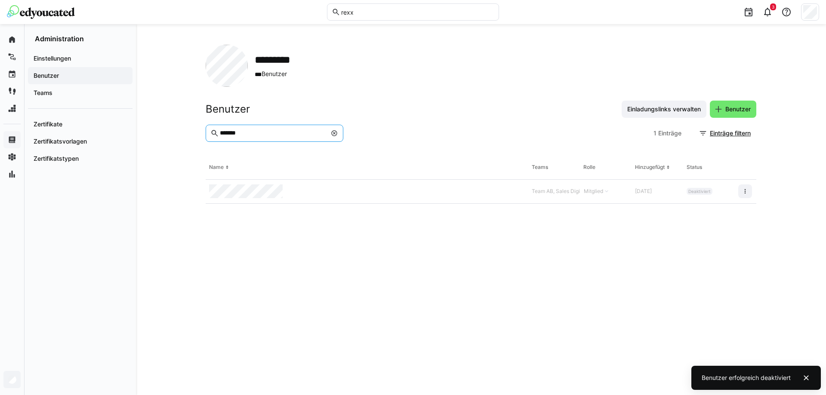
drag, startPoint x: 251, startPoint y: 131, endPoint x: 143, endPoint y: 122, distance: 108.8
click at [143, 122] on div "********* *** Benutzer Benutzer Einladungslinks verwalten Benutzer ******* 1 Ei…" at bounding box center [481, 209] width 690 height 371
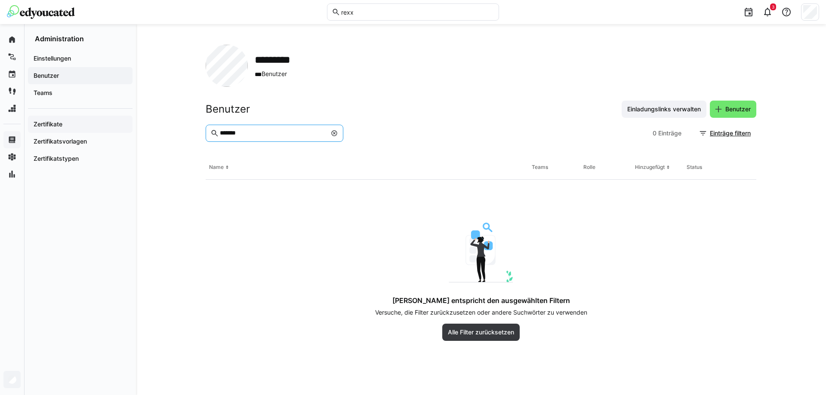
drag, startPoint x: 246, startPoint y: 135, endPoint x: 74, endPoint y: 127, distance: 172.3
click at [111, 123] on div "Startseite Lernpfade Events Lernreisen Skills Lernmanagement Skill-Management A…" at bounding box center [413, 209] width 826 height 371
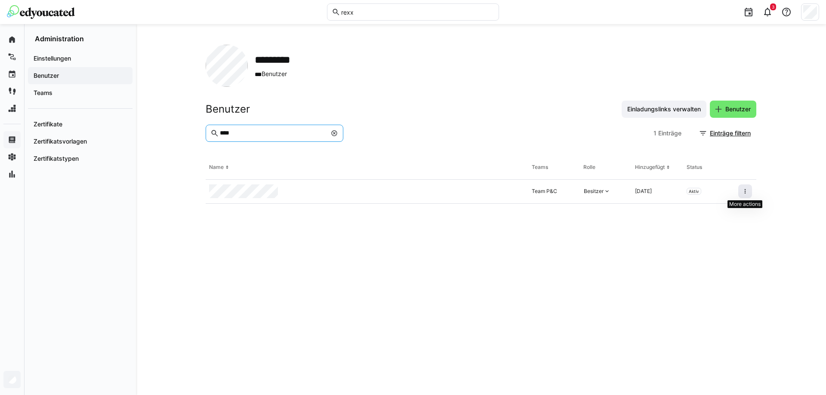
click at [741, 192] on span at bounding box center [745, 192] width 14 height 14
click at [720, 212] on div "Benutzer deaktivieren" at bounding box center [701, 211] width 90 height 7
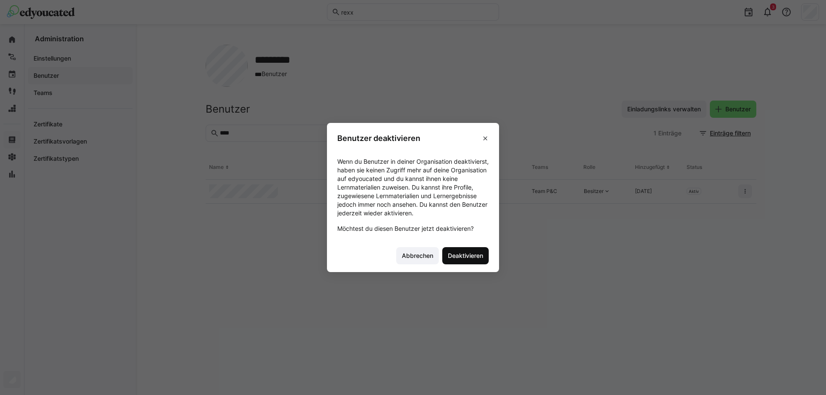
click at [457, 261] on span "Deaktivieren" at bounding box center [465, 255] width 46 height 17
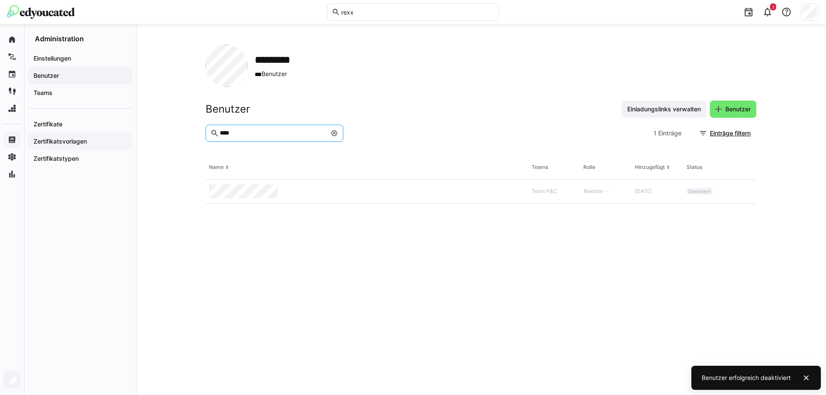
drag, startPoint x: 266, startPoint y: 135, endPoint x: 101, endPoint y: 136, distance: 165.7
click at [101, 136] on div "Startseite Lernpfade Events Lernreisen Skills Lernmanagement Skill-Management A…" at bounding box center [413, 209] width 826 height 371
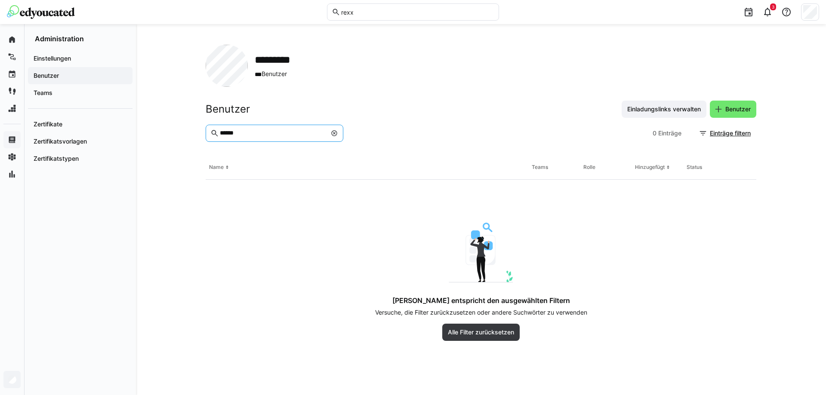
drag, startPoint x: 263, startPoint y: 132, endPoint x: 142, endPoint y: 119, distance: 122.1
click at [142, 119] on div "********* *** Benutzer Benutzer Einladungslinks verwalten Benutzer ****** 0 Ein…" at bounding box center [481, 209] width 690 height 371
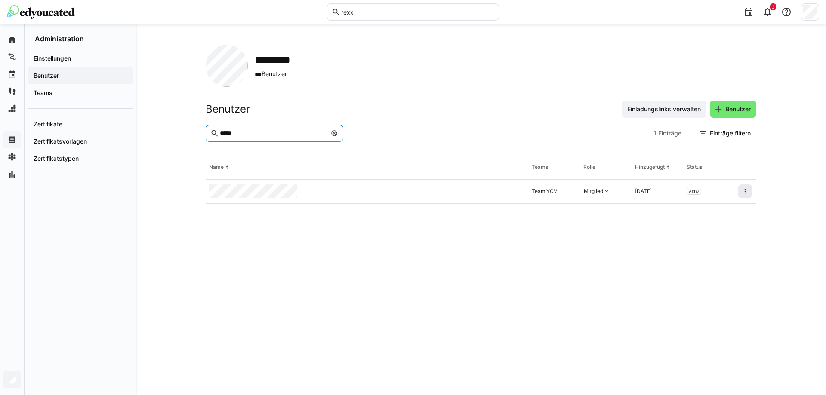
click at [747, 194] on eds-icon at bounding box center [745, 191] width 7 height 7
click at [696, 208] on div "Benutzer deaktivieren" at bounding box center [701, 211] width 90 height 7
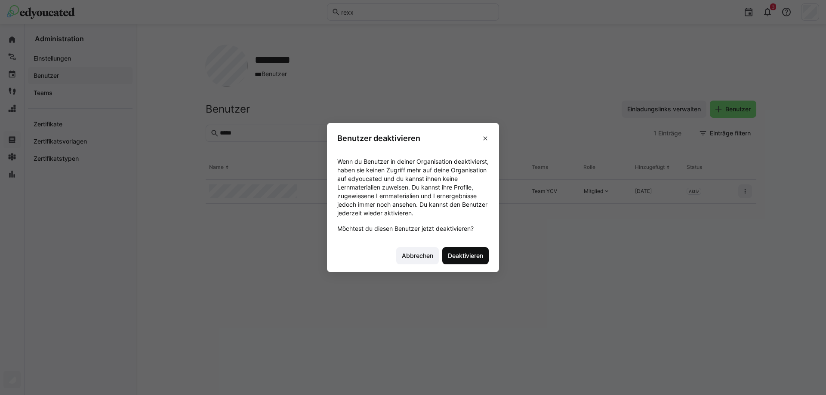
click at [460, 249] on span "Deaktivieren" at bounding box center [465, 255] width 46 height 17
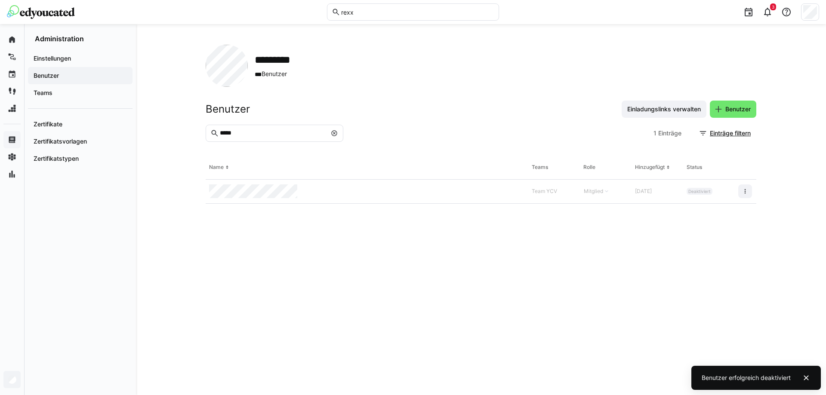
drag, startPoint x: 256, startPoint y: 127, endPoint x: 206, endPoint y: 131, distance: 50.0
click at [206, 131] on eds-input "*****" at bounding box center [275, 133] width 138 height 17
drag, startPoint x: 178, startPoint y: 130, endPoint x: 170, endPoint y: 130, distance: 7.3
click at [170, 130] on div "********* *** Benutzer Benutzer Einladungslinks verwalten Benutzer ***** 1 Eint…" at bounding box center [481, 209] width 690 height 371
type input "*****"
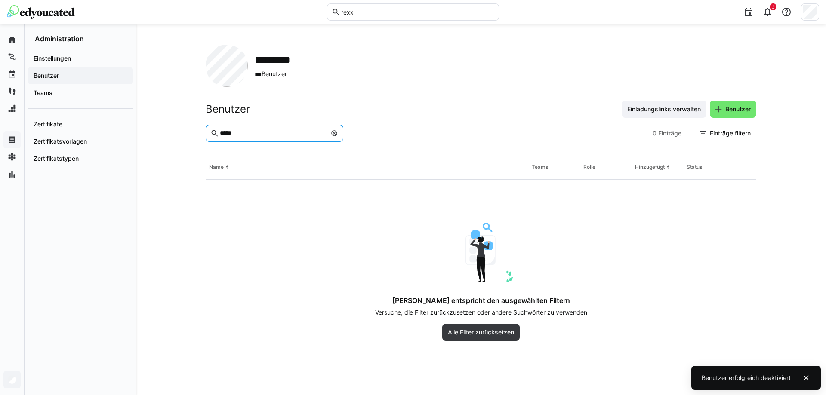
click at [0, 0] on app-navigation-label "Administration" at bounding box center [0, 0] width 0 height 0
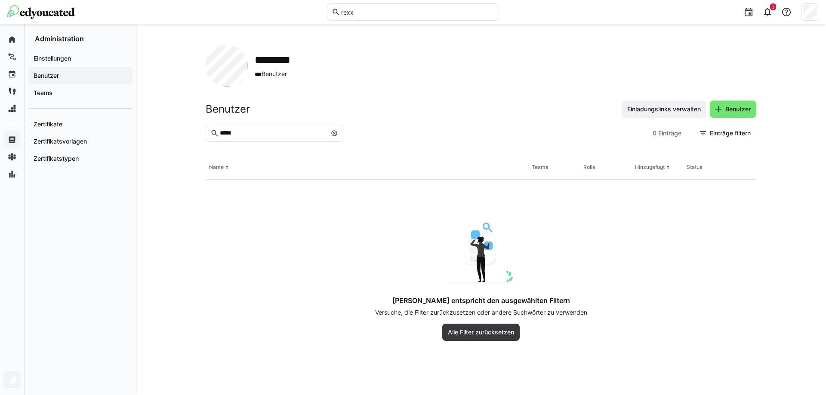
click at [26, 9] on img at bounding box center [41, 12] width 68 height 14
